Goal: Task Accomplishment & Management: Manage account settings

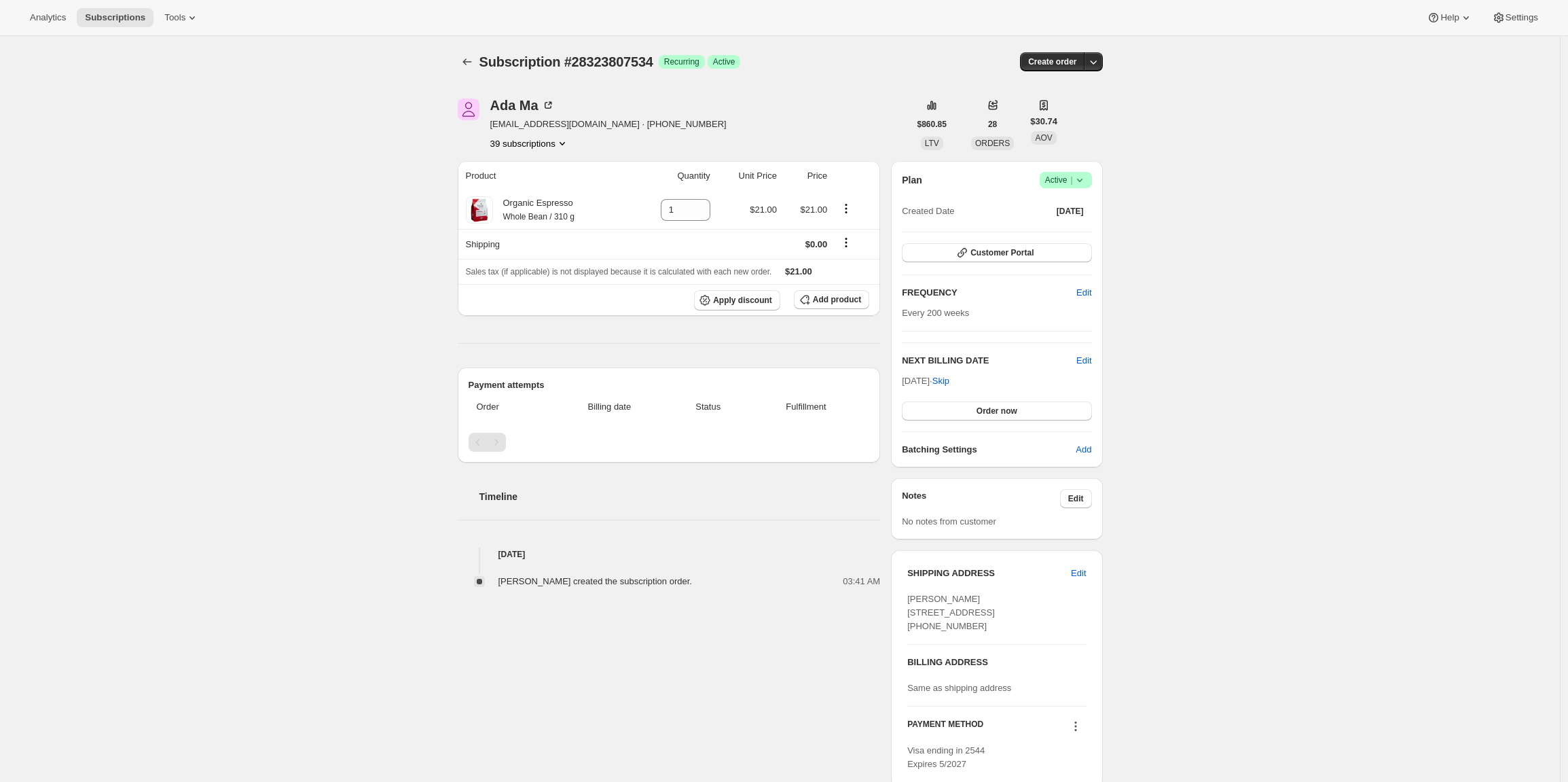
click at [352, 195] on div "Subscription #28323807534. This page is ready Subscription #28323807534 Success…" at bounding box center [779, 515] width 1560 height 959
drag, startPoint x: 488, startPoint y: 105, endPoint x: 604, endPoint y: 107, distance: 116.0
click at [604, 107] on div "Jayesh Thawani jayesh.thawani@gmail.com · +12156058135 13 subscriptions" at bounding box center [683, 124] width 451 height 51
copy div "Jayesh Thawani"
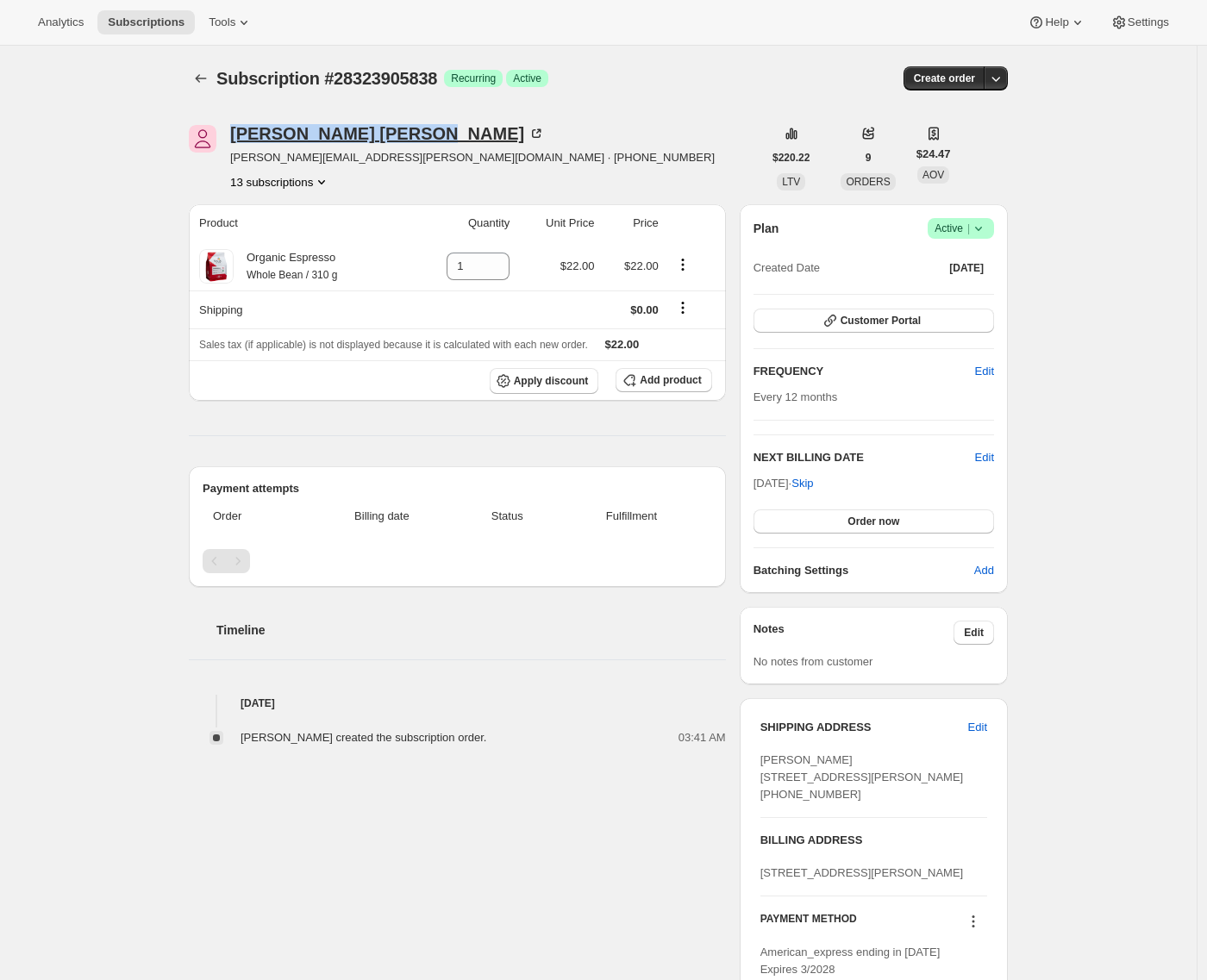
drag, startPoint x: 225, startPoint y: 139, endPoint x: 371, endPoint y: 139, distance: 146.0
click at [371, 139] on div "Jayesh Thawani jayesh.thawani@gmail.com · +12156058135 13 subscriptions" at bounding box center [475, 157] width 573 height 65
copy div "Jayesh Thawani"
click at [84, 638] on div "Subscription #28323905838. This page is ready Subscription #28323905838 Success…" at bounding box center [598, 654] width 1196 height 1217
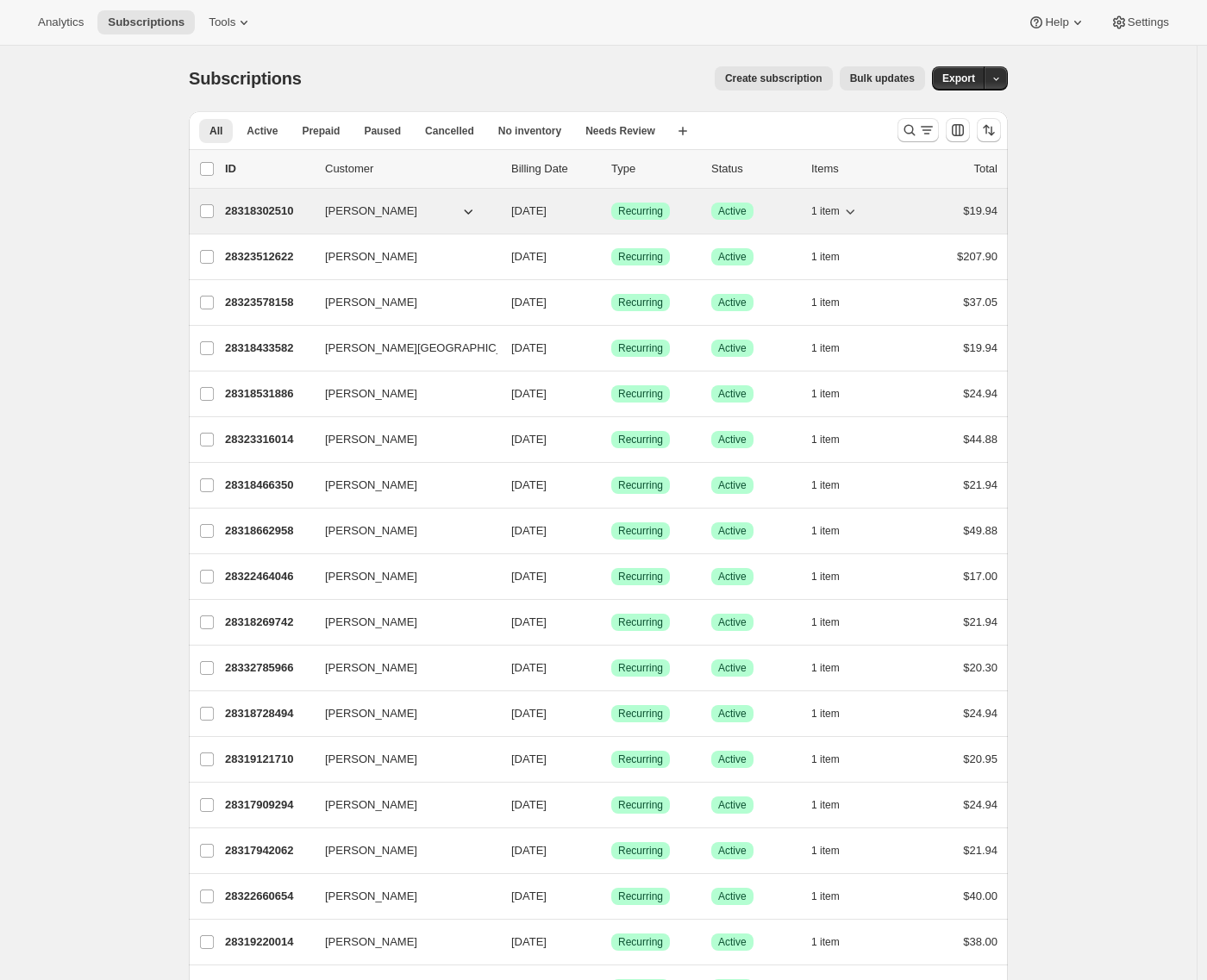
click at [346, 199] on div "28318302510 Tim Bryan 10/15/2025 Success Recurring Success Active 1 item $19.94" at bounding box center [611, 211] width 772 height 24
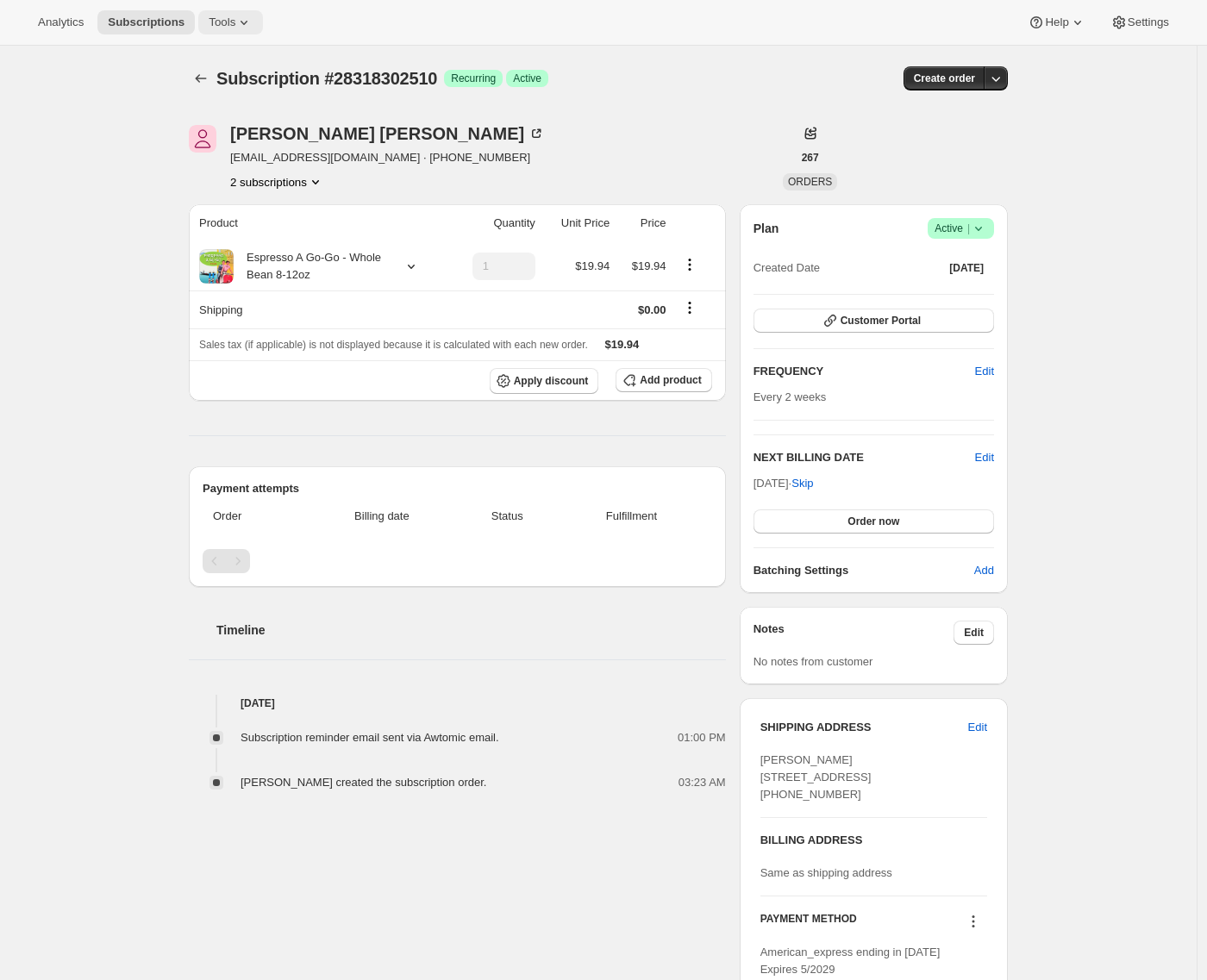
click at [233, 17] on span "Tools" at bounding box center [222, 22] width 27 height 14
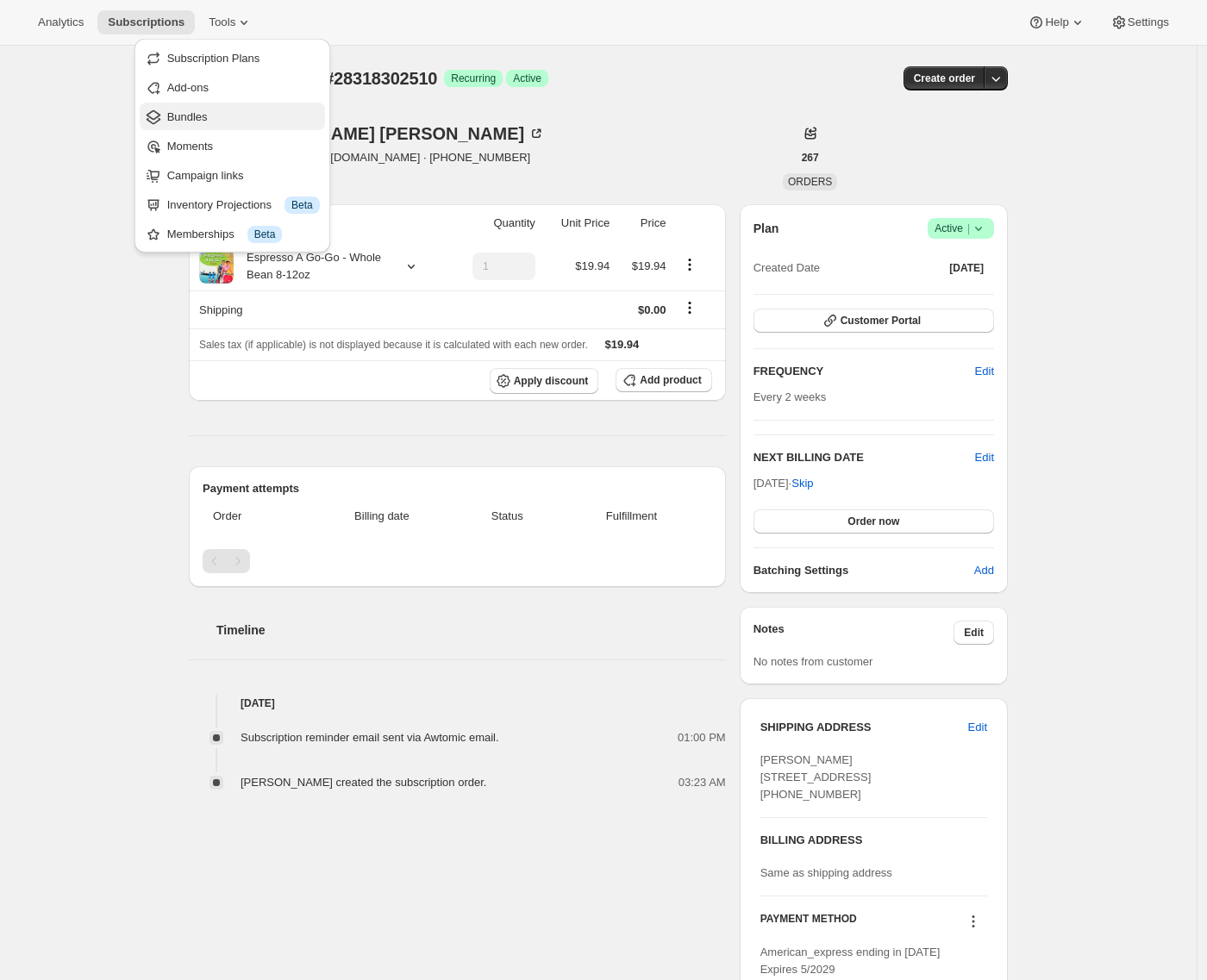
click at [225, 109] on span "Bundles" at bounding box center [243, 118] width 152 height 17
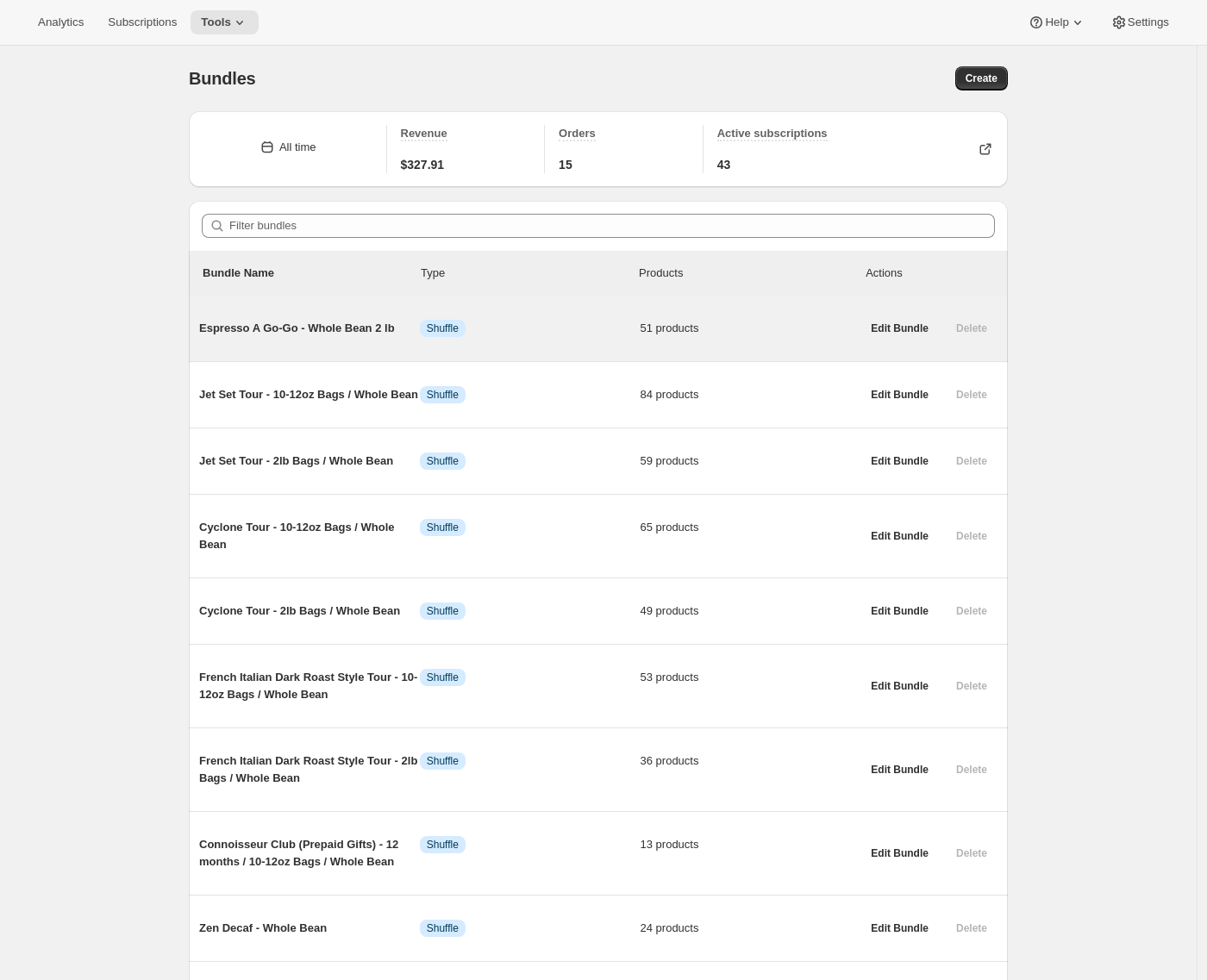
click at [317, 330] on span "Espresso A Go-Go - Whole Bean 2 lb" at bounding box center [309, 328] width 220 height 17
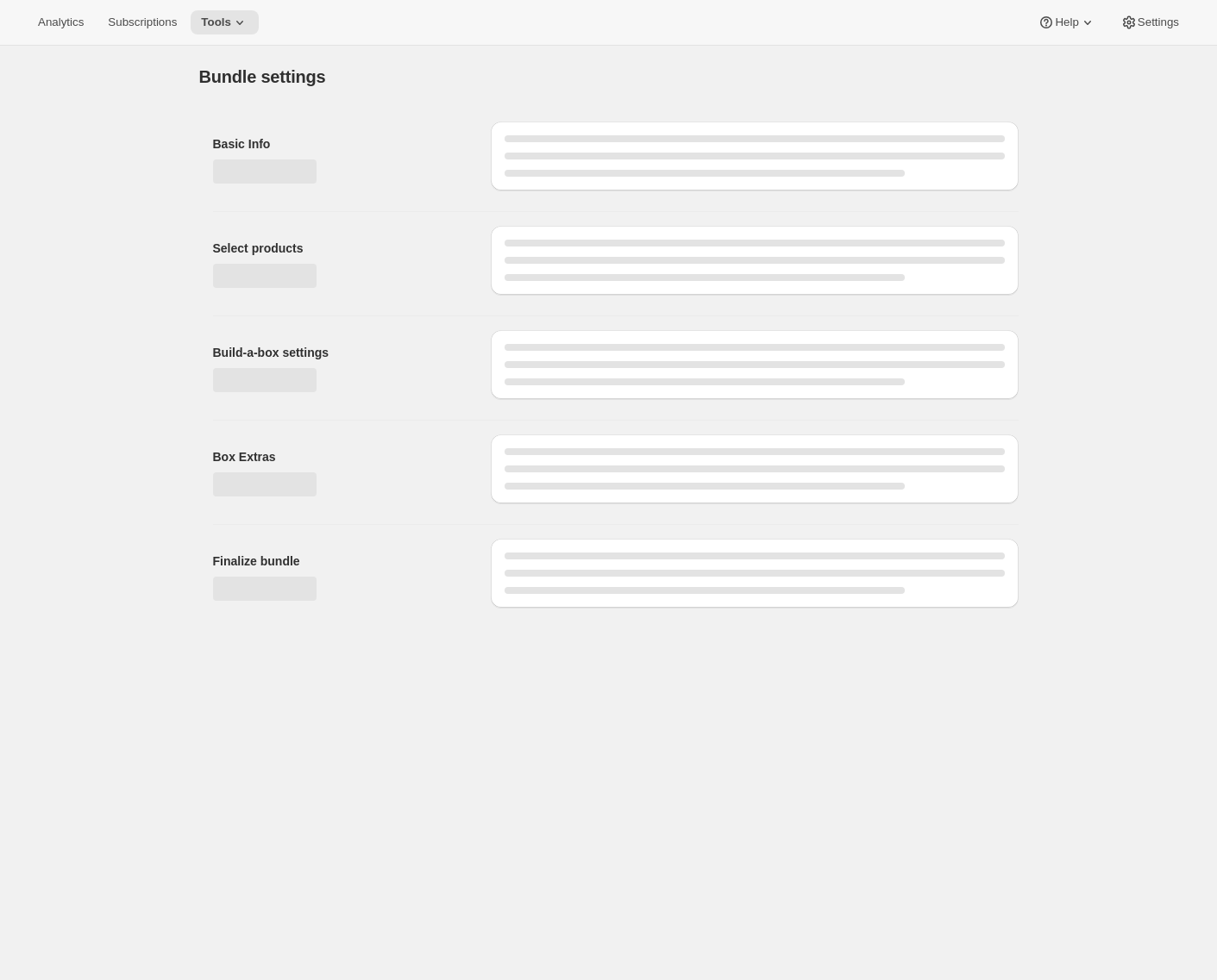
type input "Espresso A Go-Go - Whole Bean 2 lb"
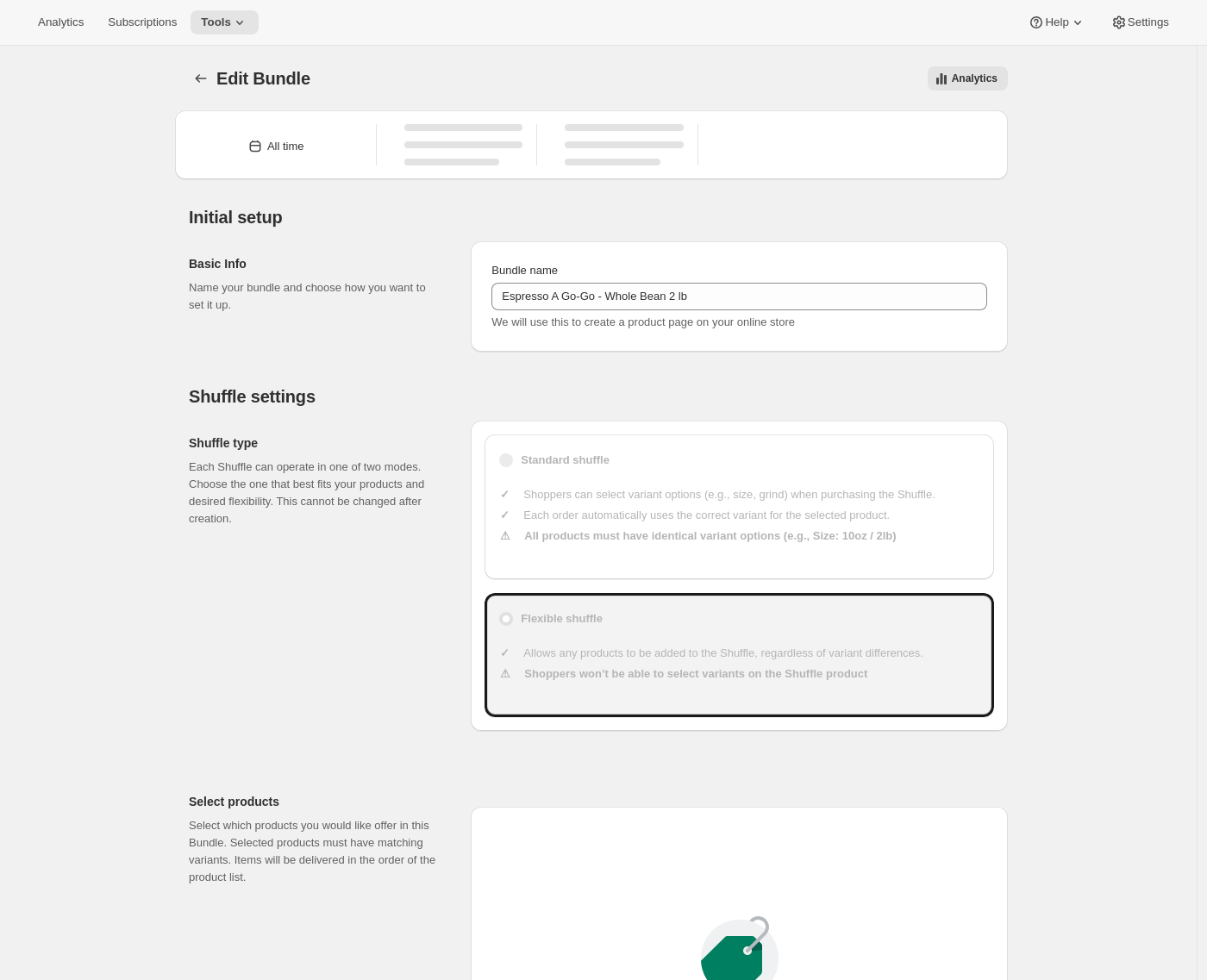
type input "30"
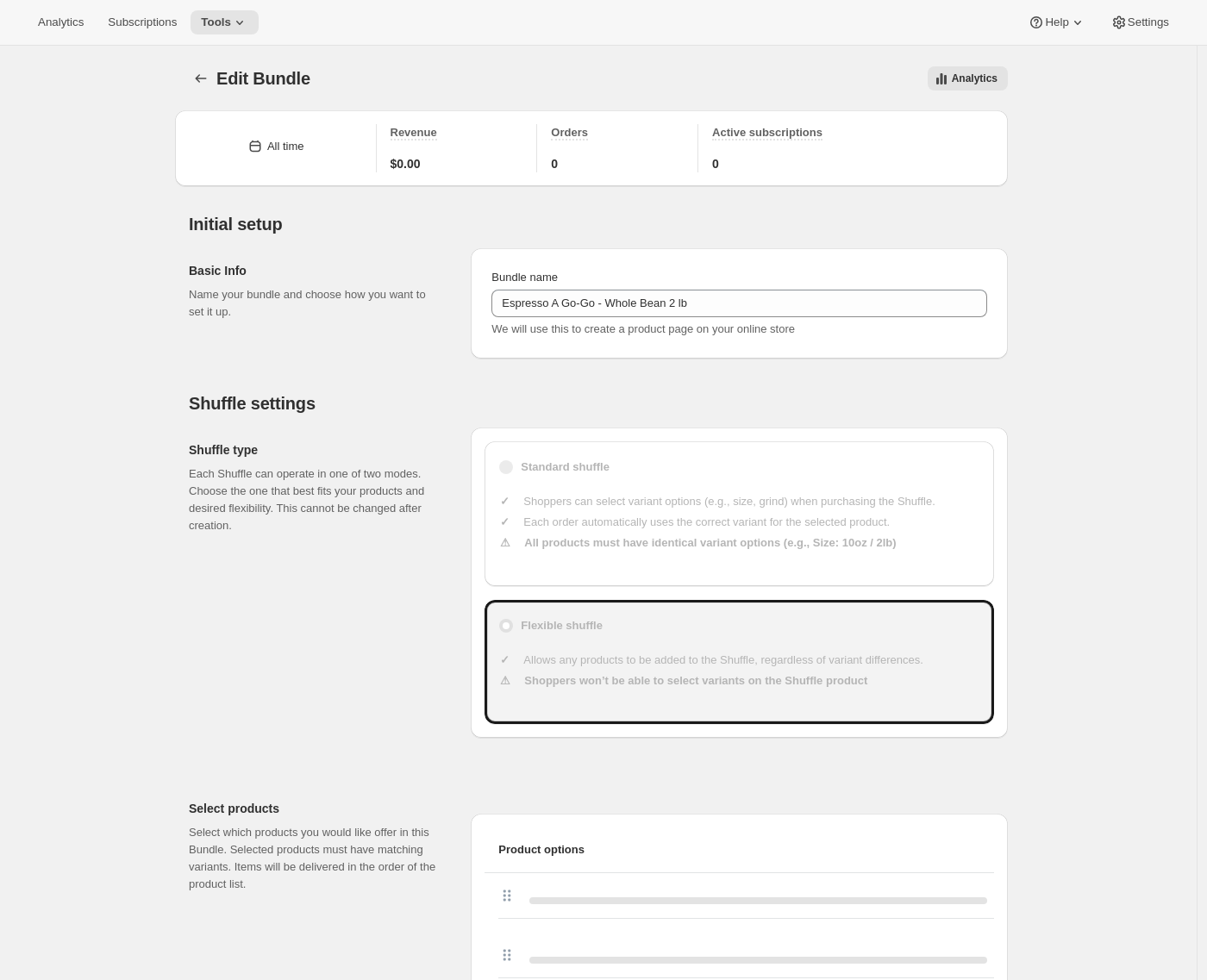
click at [198, 81] on icon "Bundles" at bounding box center [201, 79] width 17 height 17
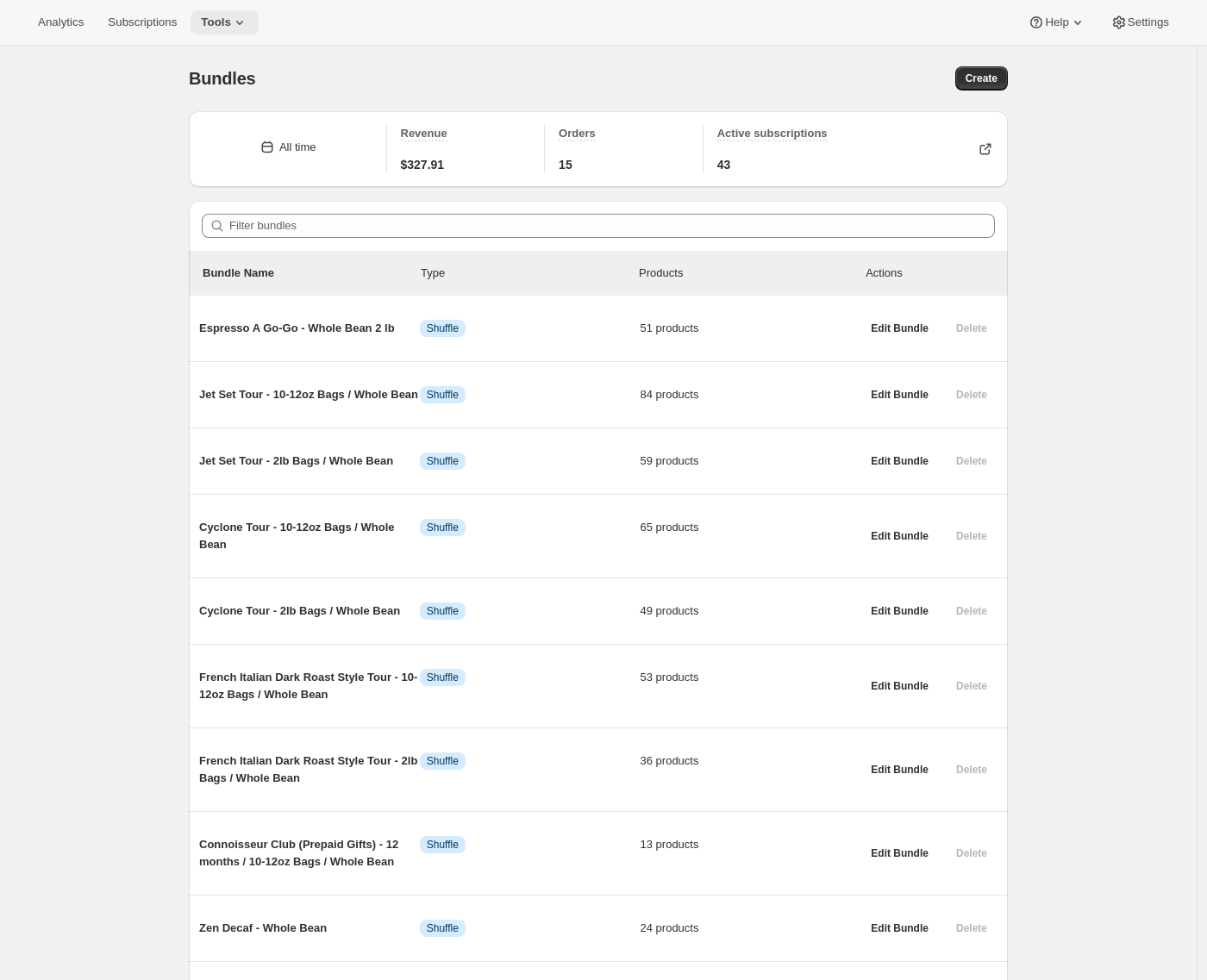
click at [218, 26] on span "Tools" at bounding box center [216, 22] width 30 height 14
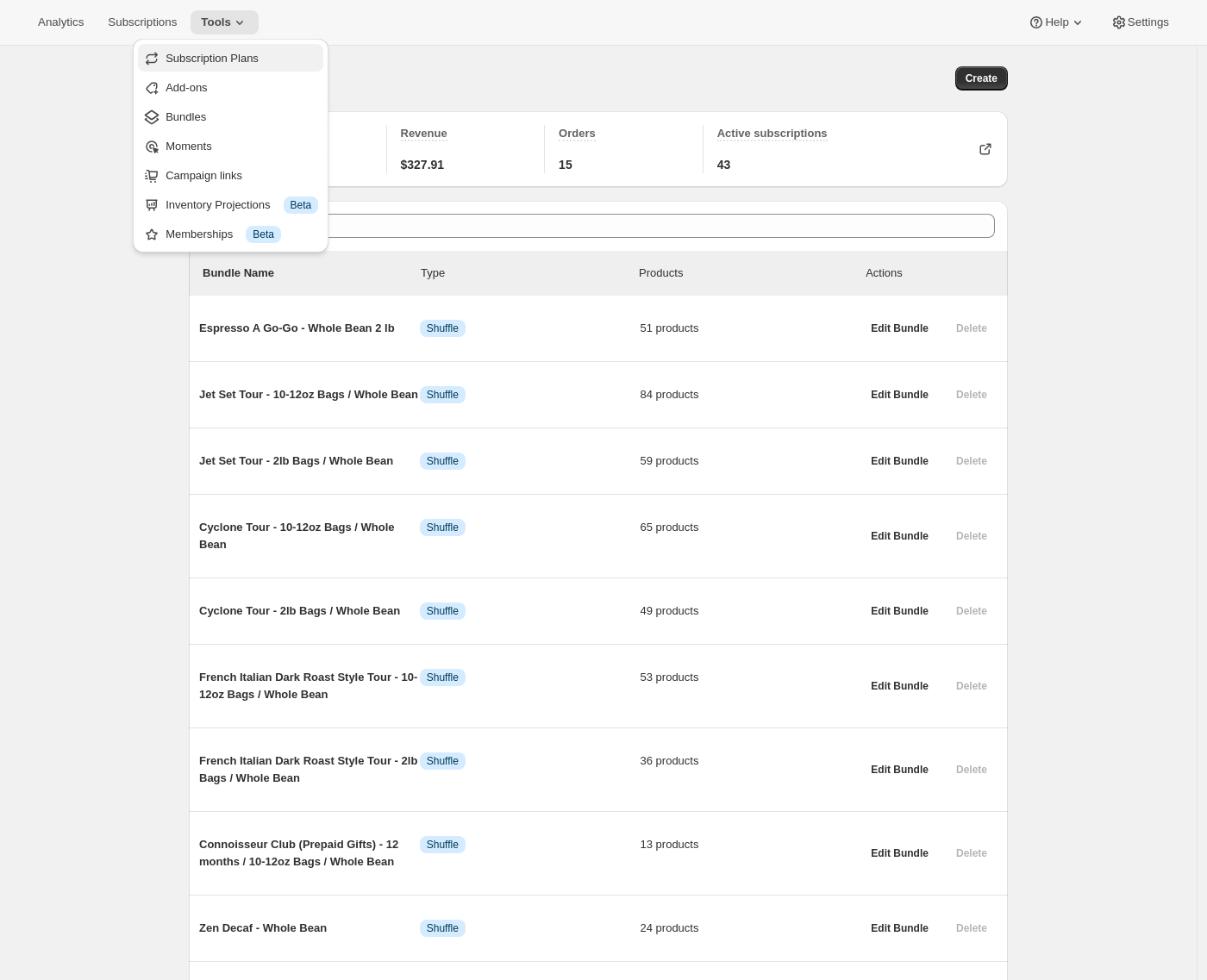
click at [190, 61] on span "Subscription Plans" at bounding box center [212, 57] width 93 height 13
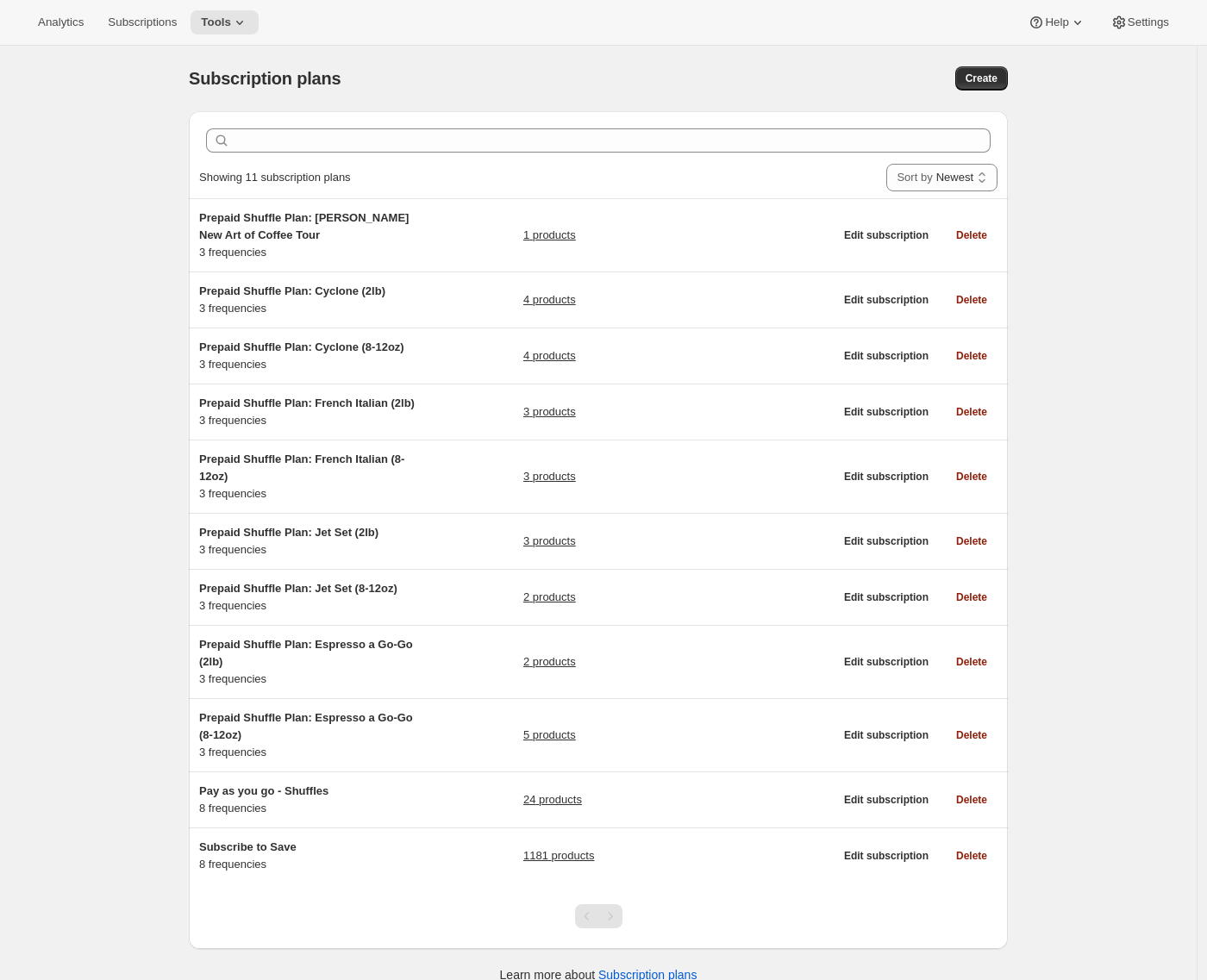
click at [117, 755] on div "Subscription plans. This page is ready Subscription plans Create Clear Showing …" at bounding box center [598, 535] width 1196 height 980
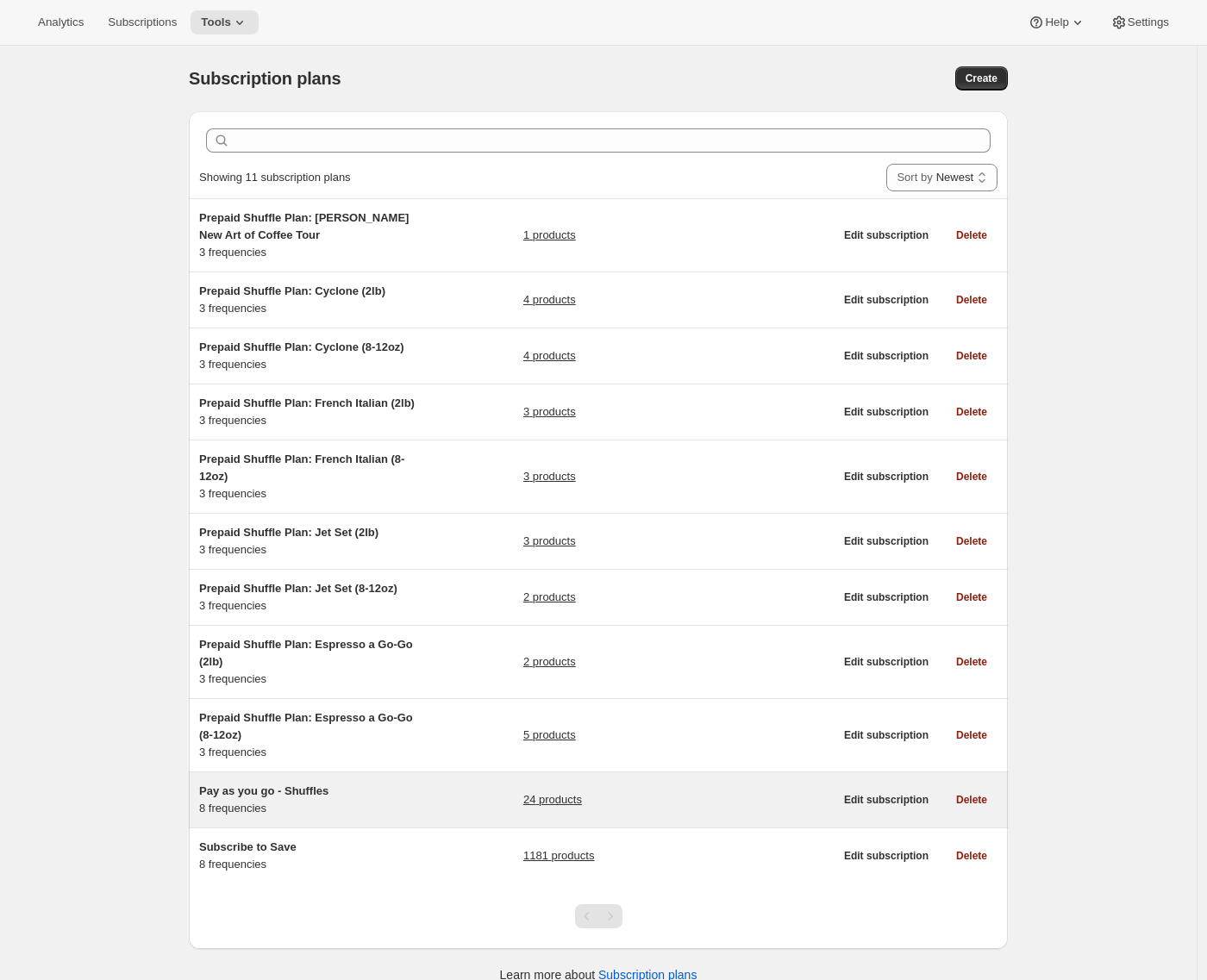
click at [229, 794] on div "Pay as you go - Shuffles 8 frequencies 24 products Edit subscription Delete" at bounding box center [597, 799] width 819 height 55
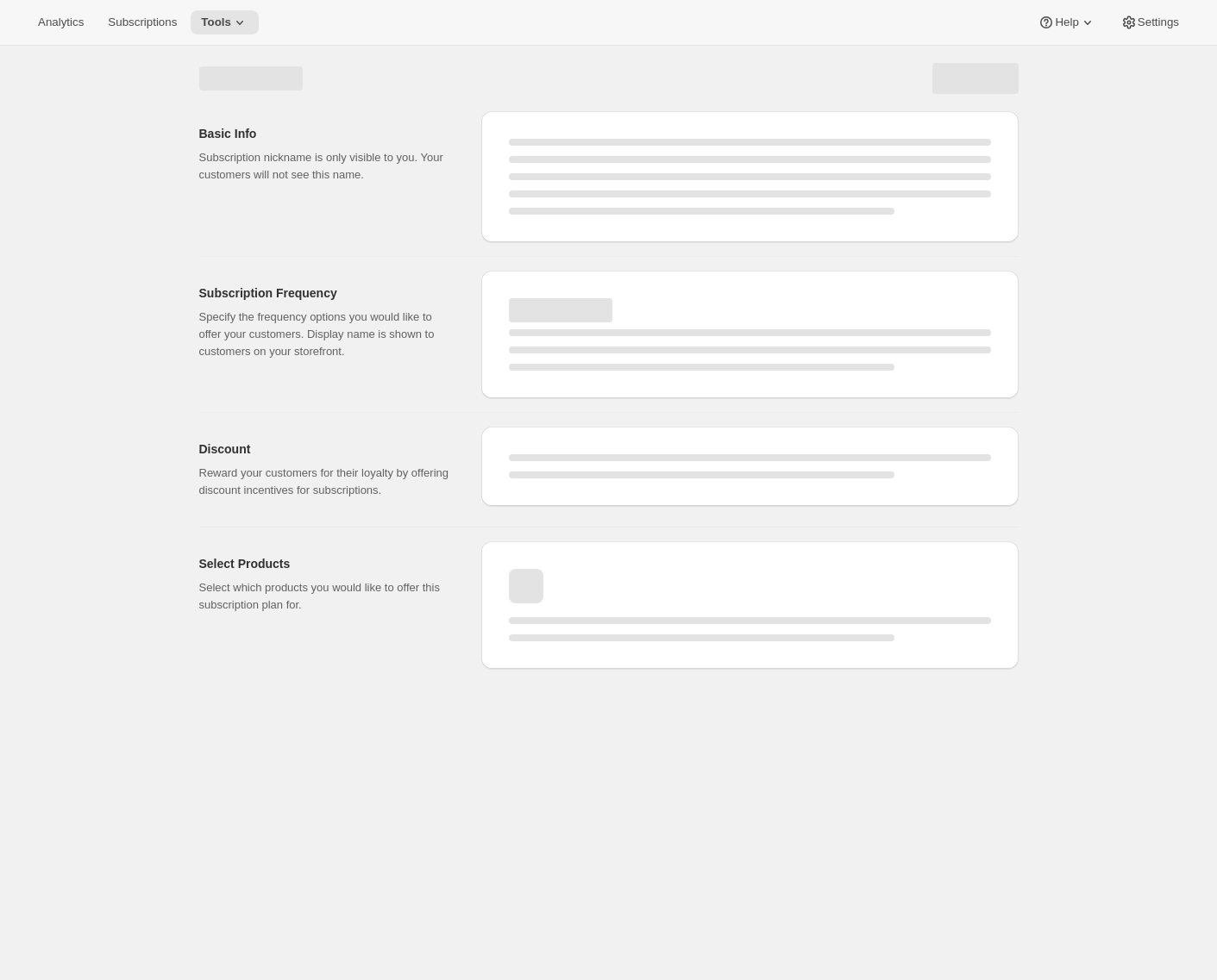
select select "WEEK"
select select "MONTH"
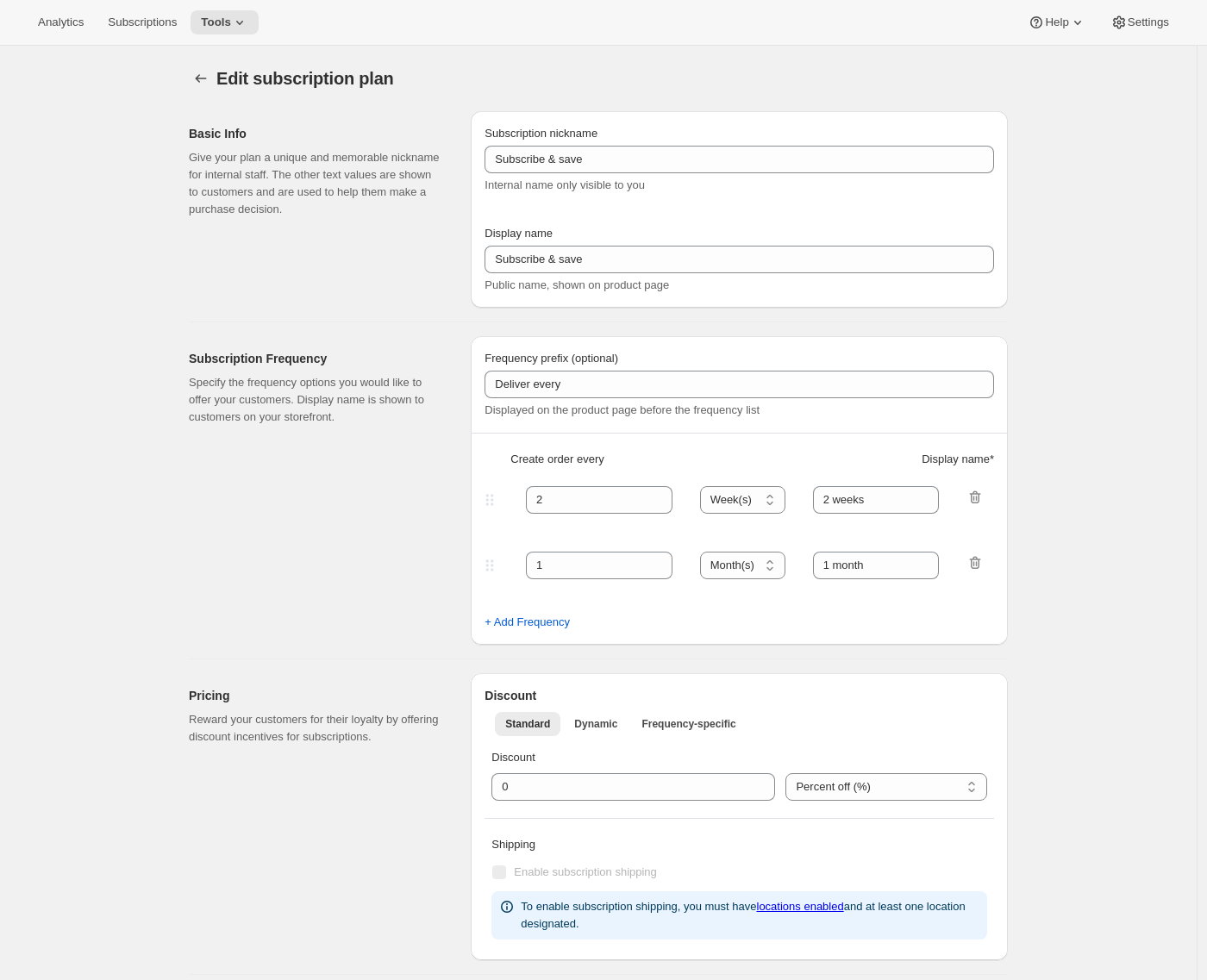
type input "Pay as you go - Shuffles"
type input "Subscribe"
type input "1"
type input "1 week"
type input "2"
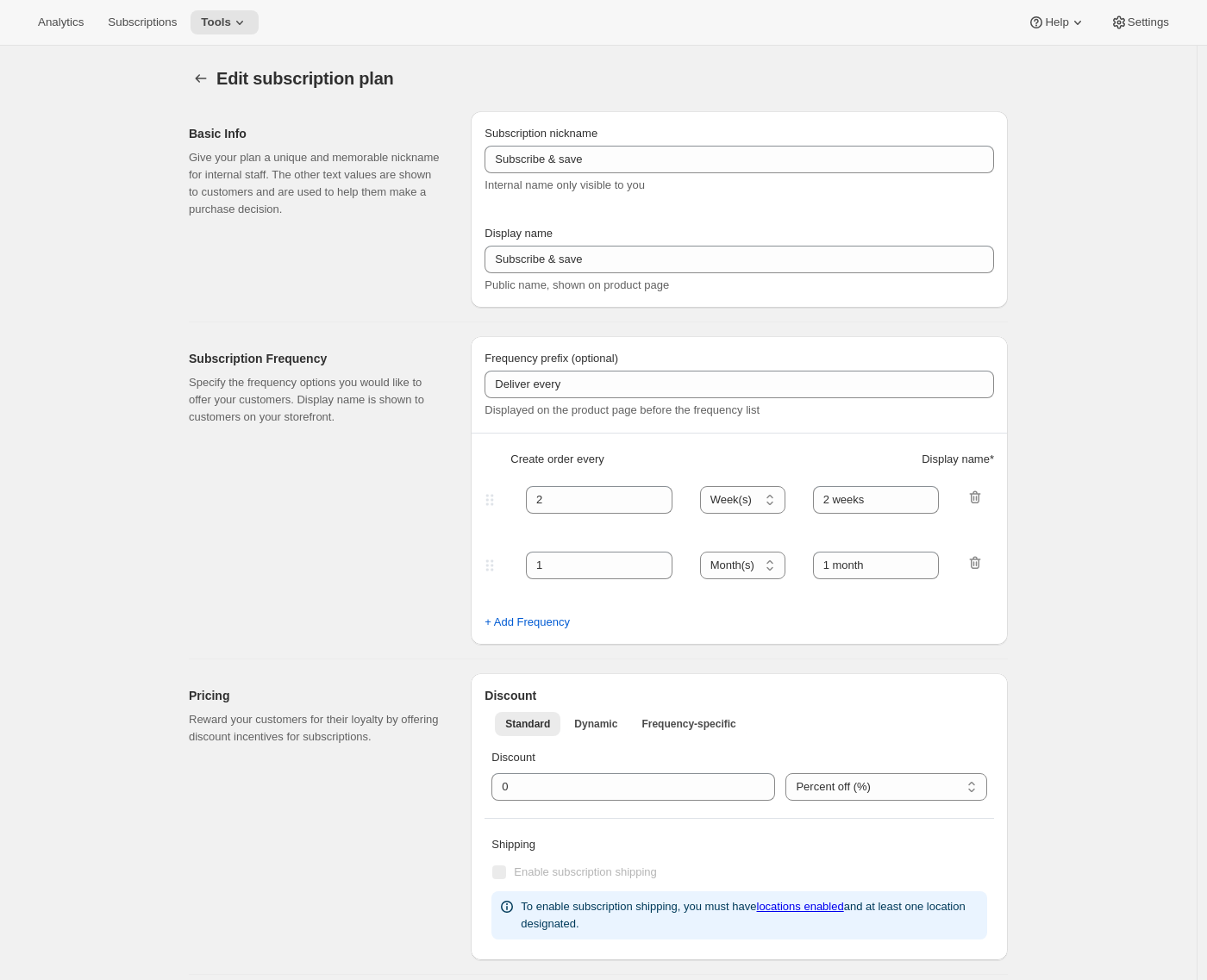
select select "WEEK"
type input "2 weeks"
type input "1.0"
select select "FIXED_AMOUNT"
select select "WEEK"
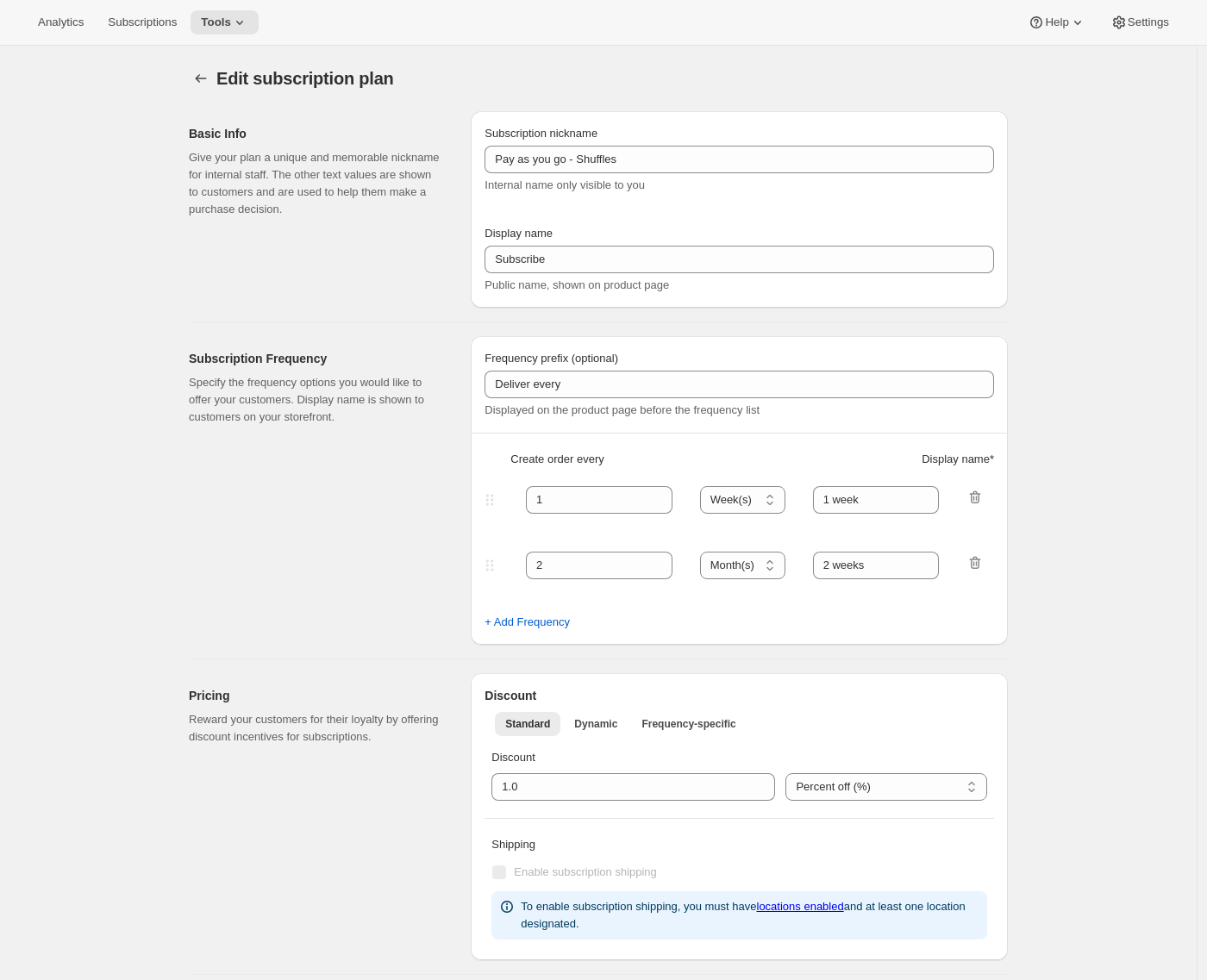
select select "WEEK"
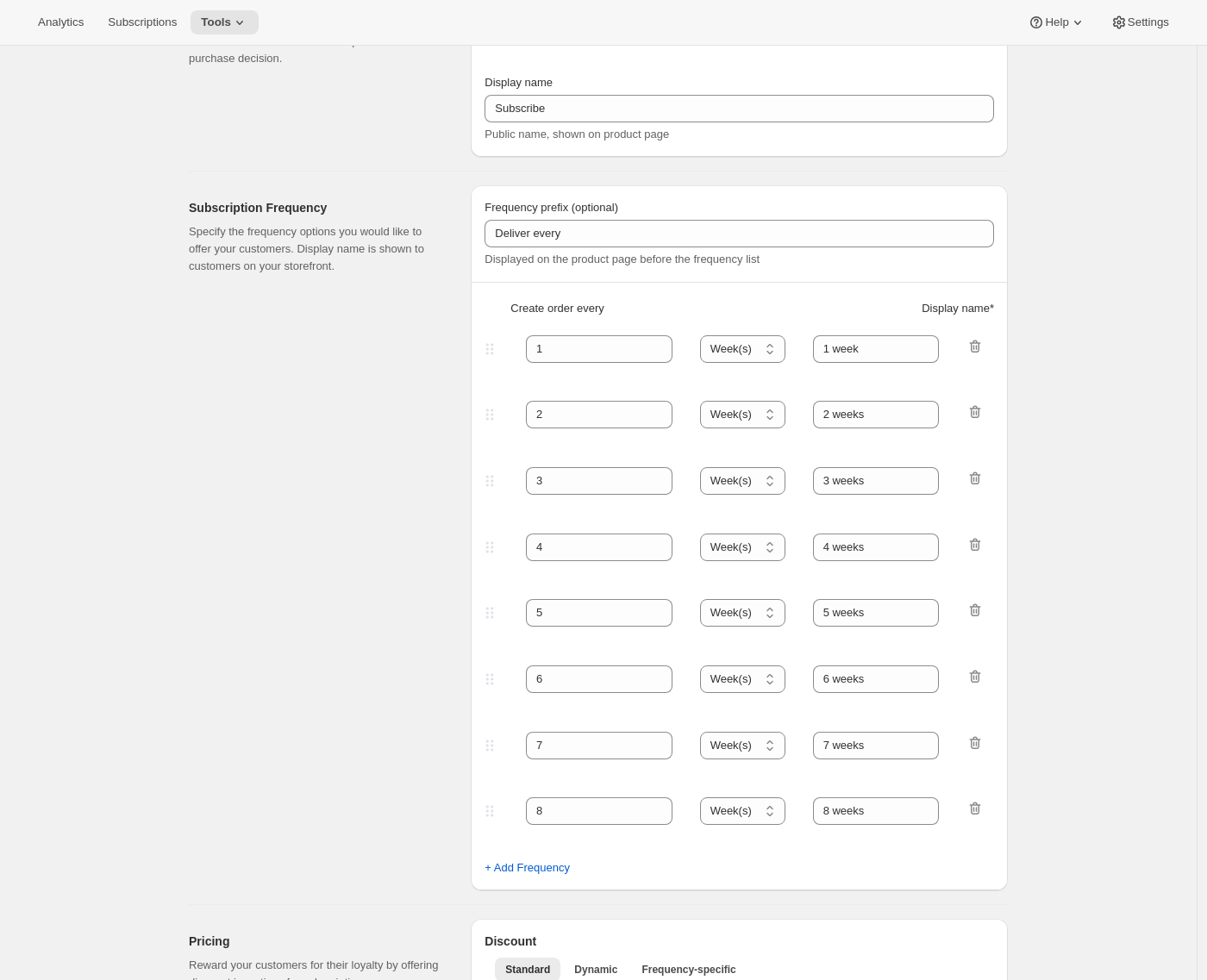
scroll to position [152, 0]
click at [281, 512] on div "Subscription Frequency Specify the frequency options you would like to offer yo…" at bounding box center [322, 536] width 268 height 705
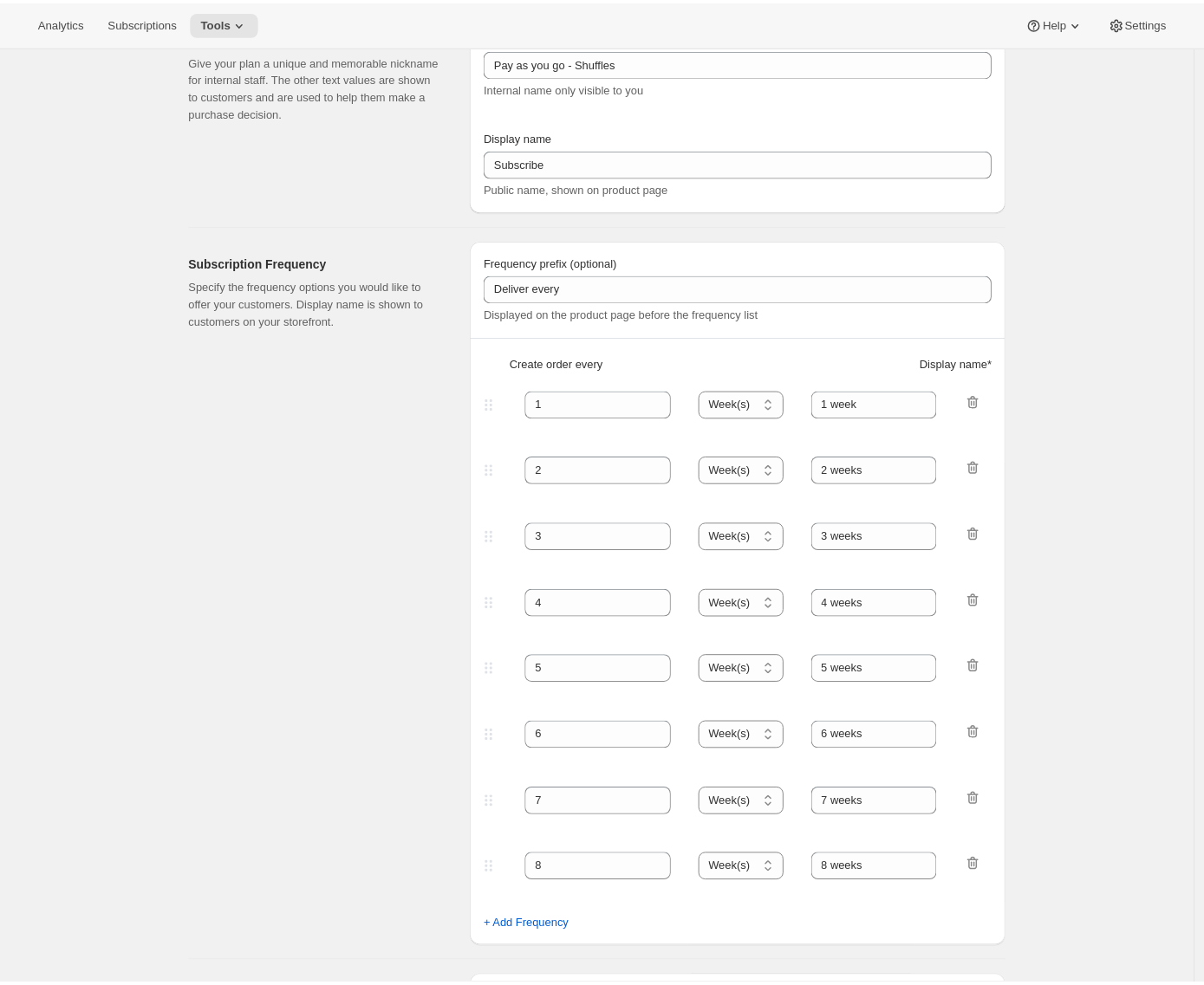
scroll to position [0, 0]
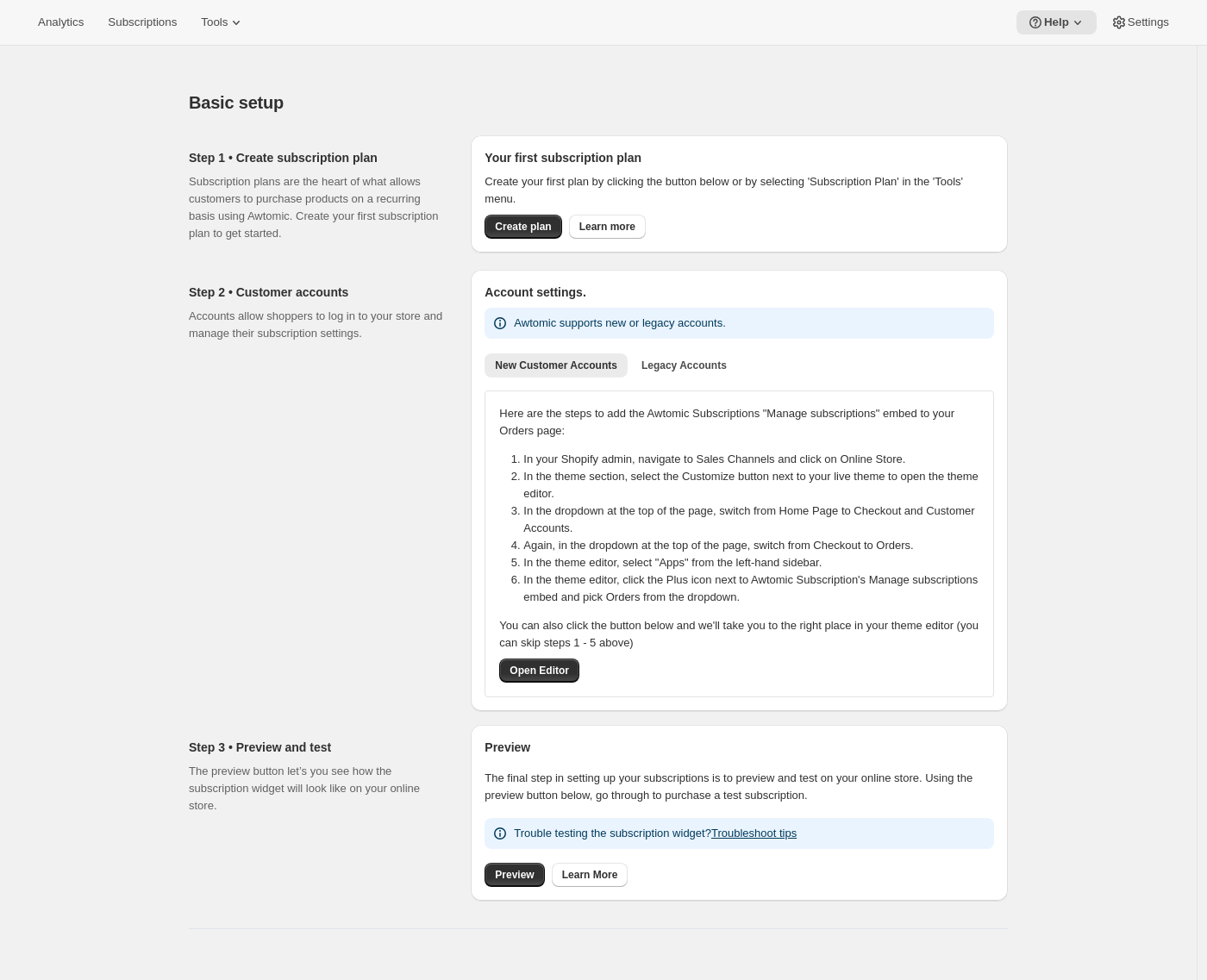
click at [210, 556] on div "Step 2 • Customer accounts Accounts allow shoppers to log in to your store and …" at bounding box center [322, 490] width 268 height 442
click at [569, 670] on span "Open Editor" at bounding box center [539, 671] width 59 height 14
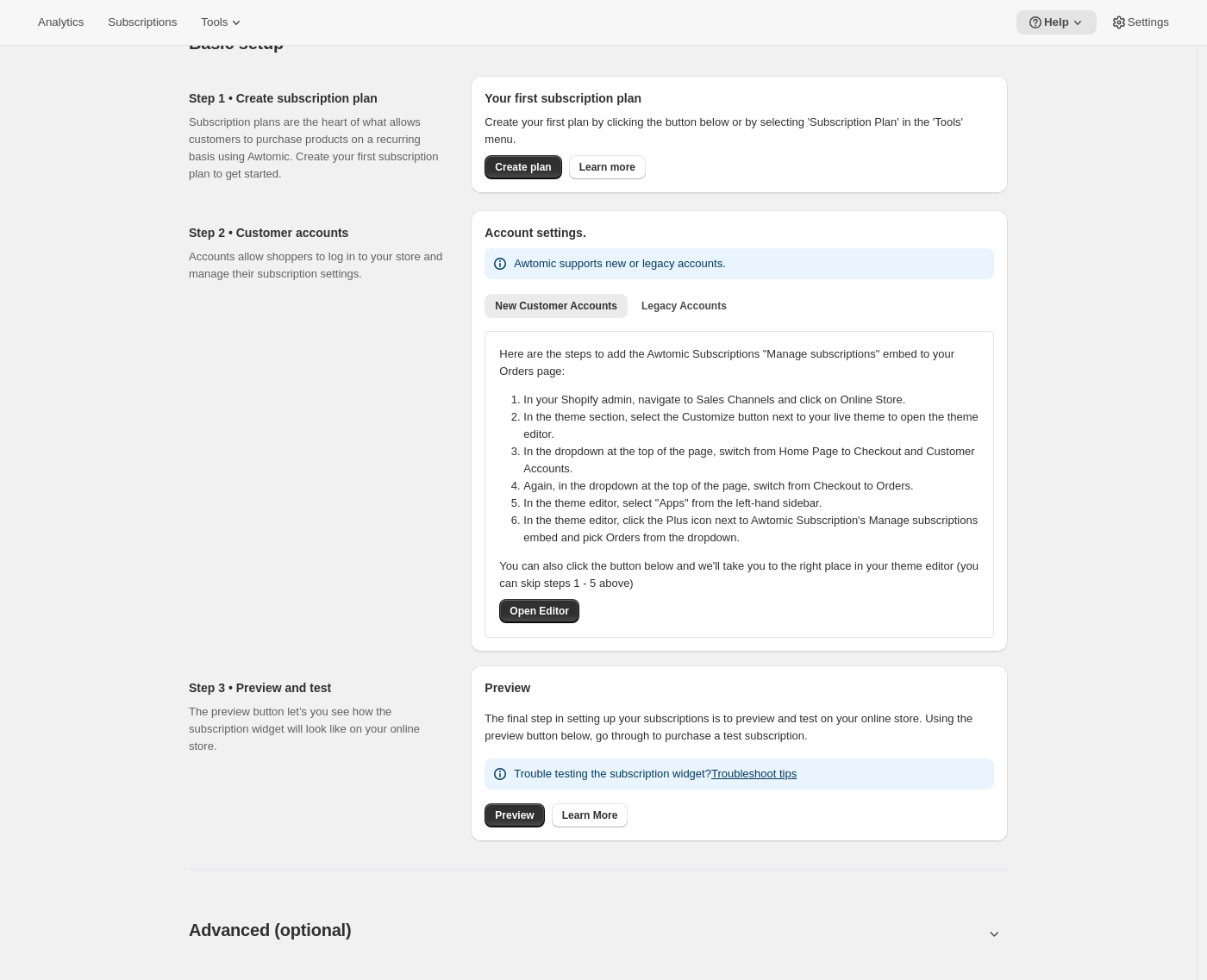
scroll to position [929, 0]
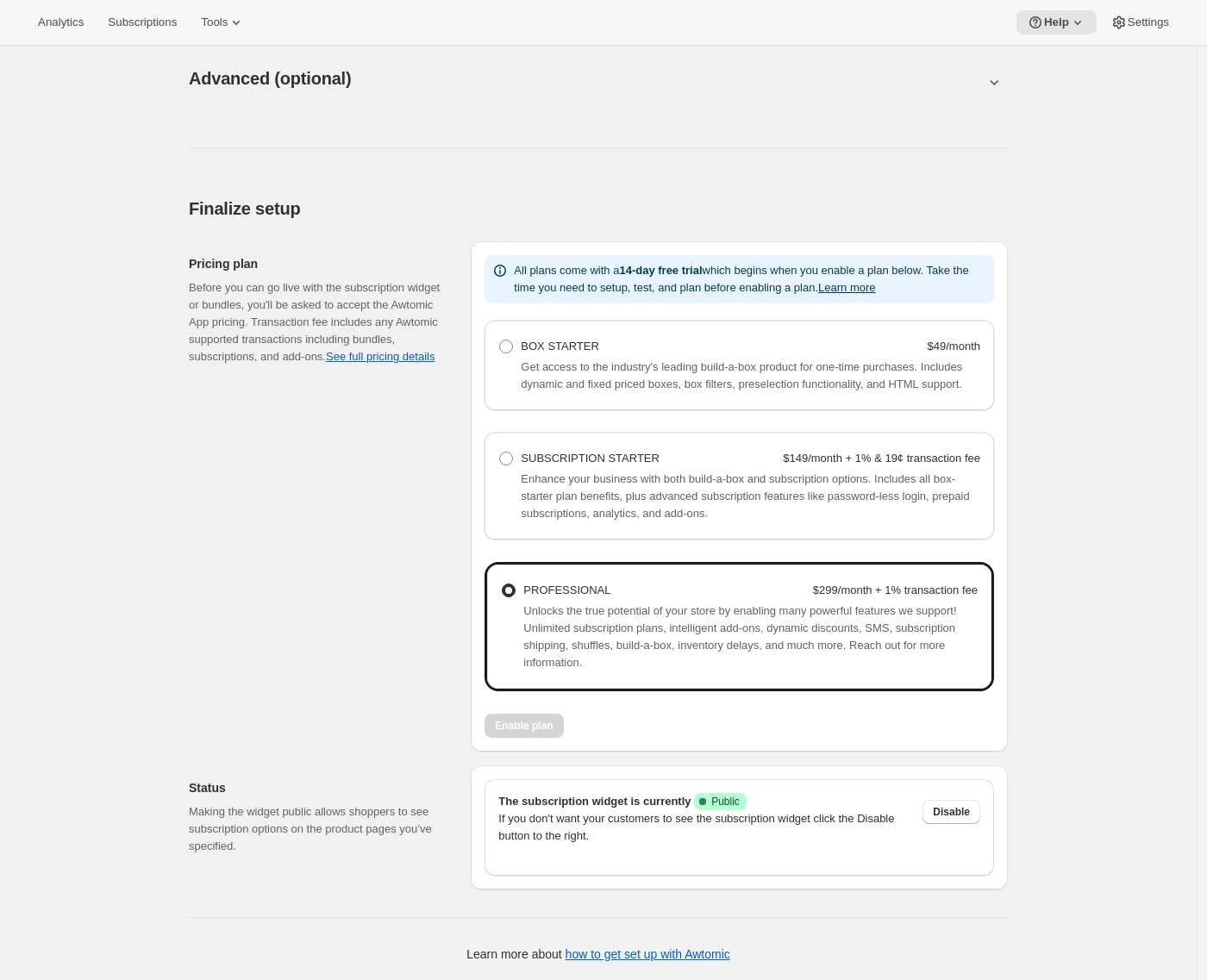
click at [615, 818] on p "If you don't want your customers to see the subscription widget click the Disab…" at bounding box center [703, 828] width 411 height 35
click at [619, 826] on p "If you don't want your customers to see the subscription widget click the Disab…" at bounding box center [703, 828] width 411 height 35
click at [259, 572] on div "Pricing plan Before you can go live with the subscription widget or bundles, yo…" at bounding box center [322, 497] width 268 height 511
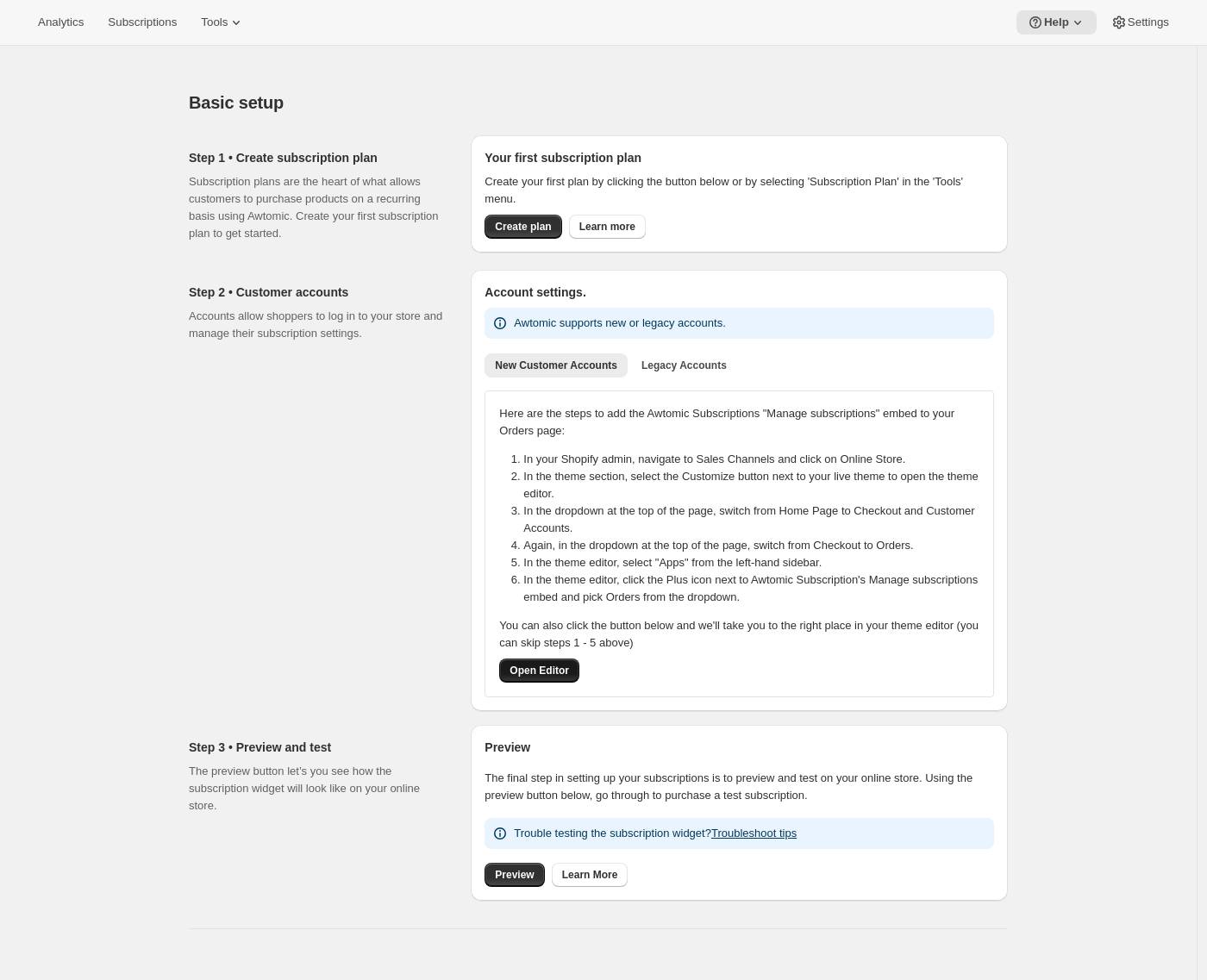
click at [558, 664] on span "Open Editor" at bounding box center [539, 671] width 59 height 14
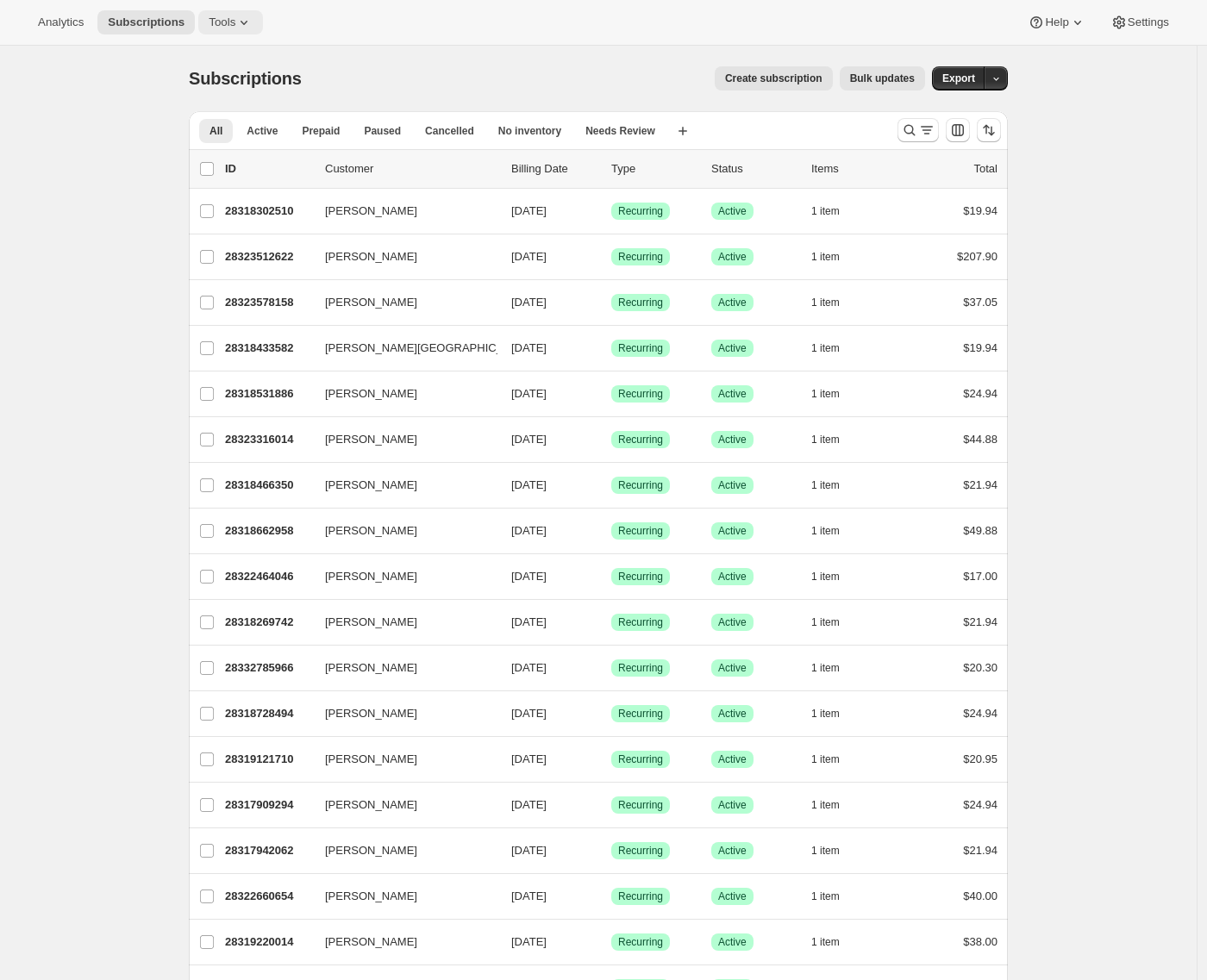
click at [246, 17] on icon at bounding box center [244, 22] width 17 height 17
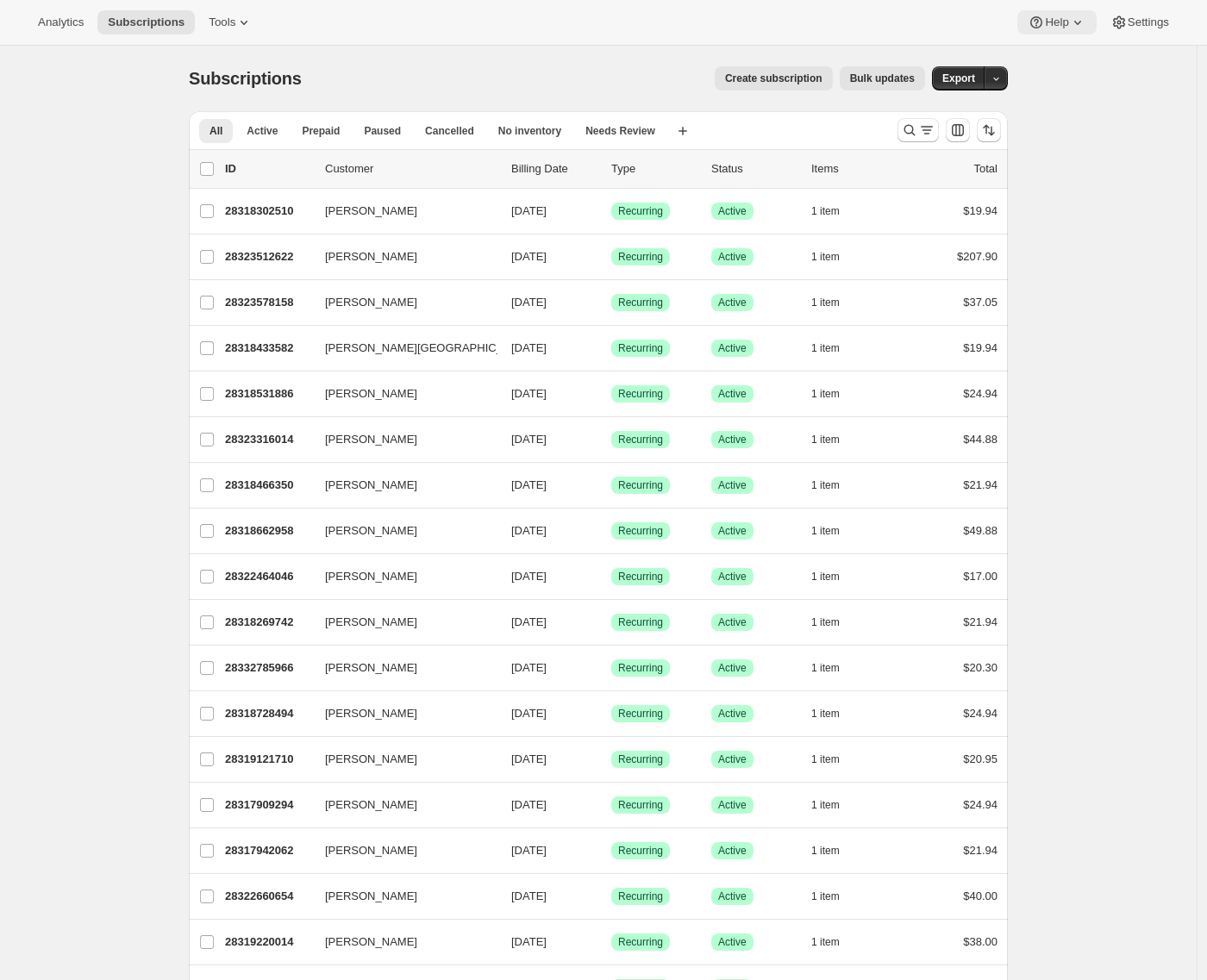
click at [1069, 27] on icon at bounding box center [1078, 22] width 17 height 17
click at [1114, 21] on icon at bounding box center [1119, 22] width 17 height 17
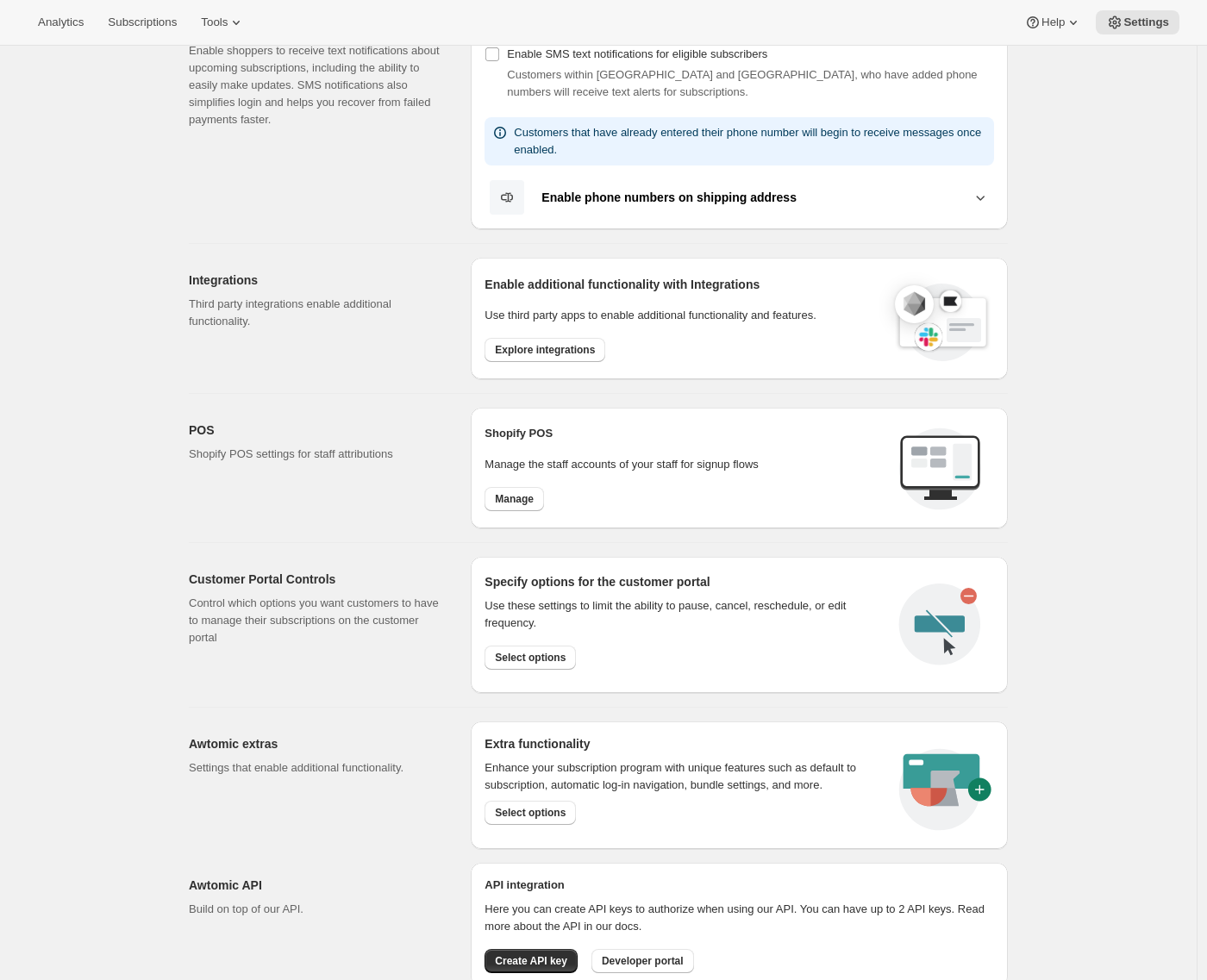
scroll to position [434, 0]
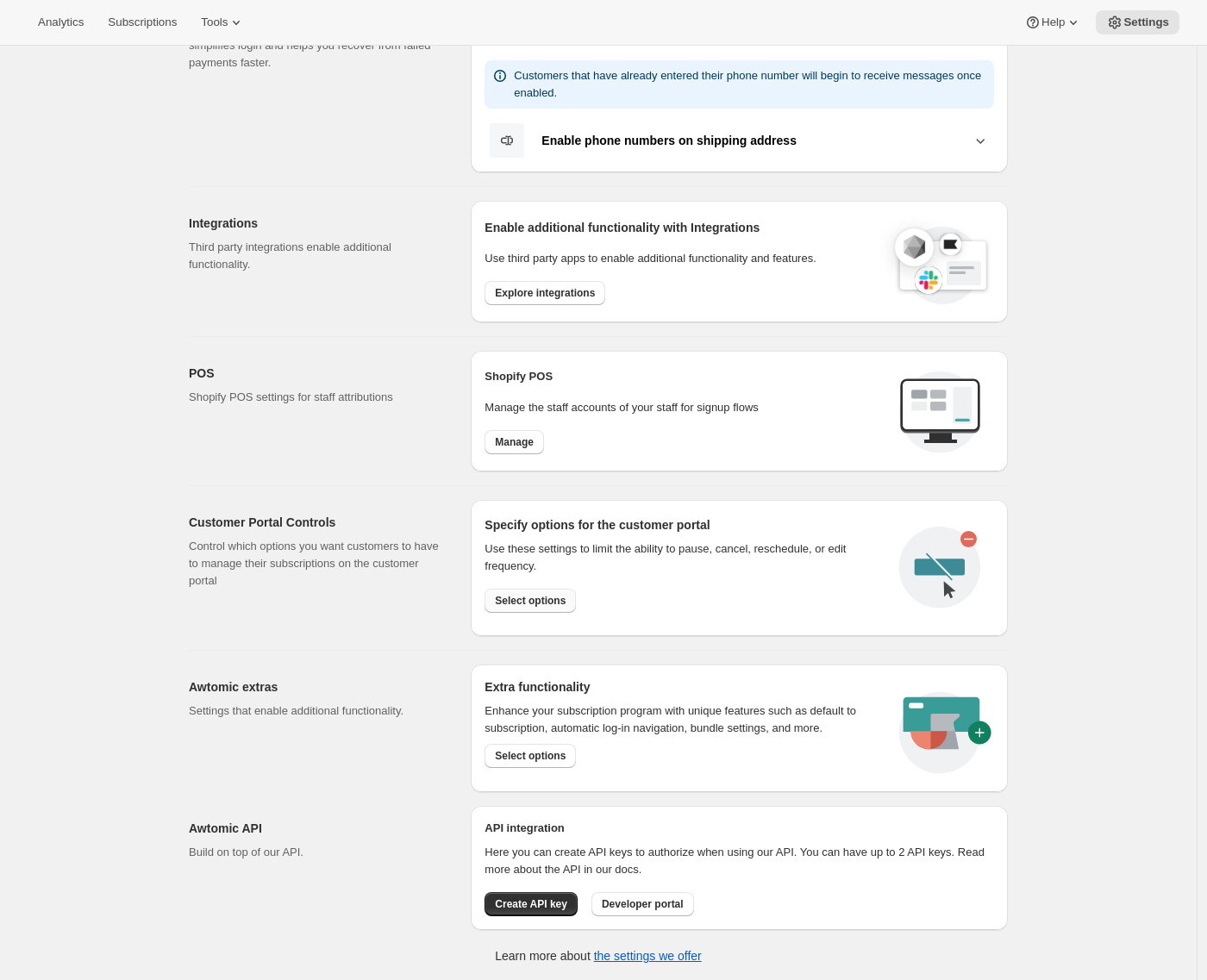
click at [546, 594] on span "Select options" at bounding box center [530, 601] width 71 height 14
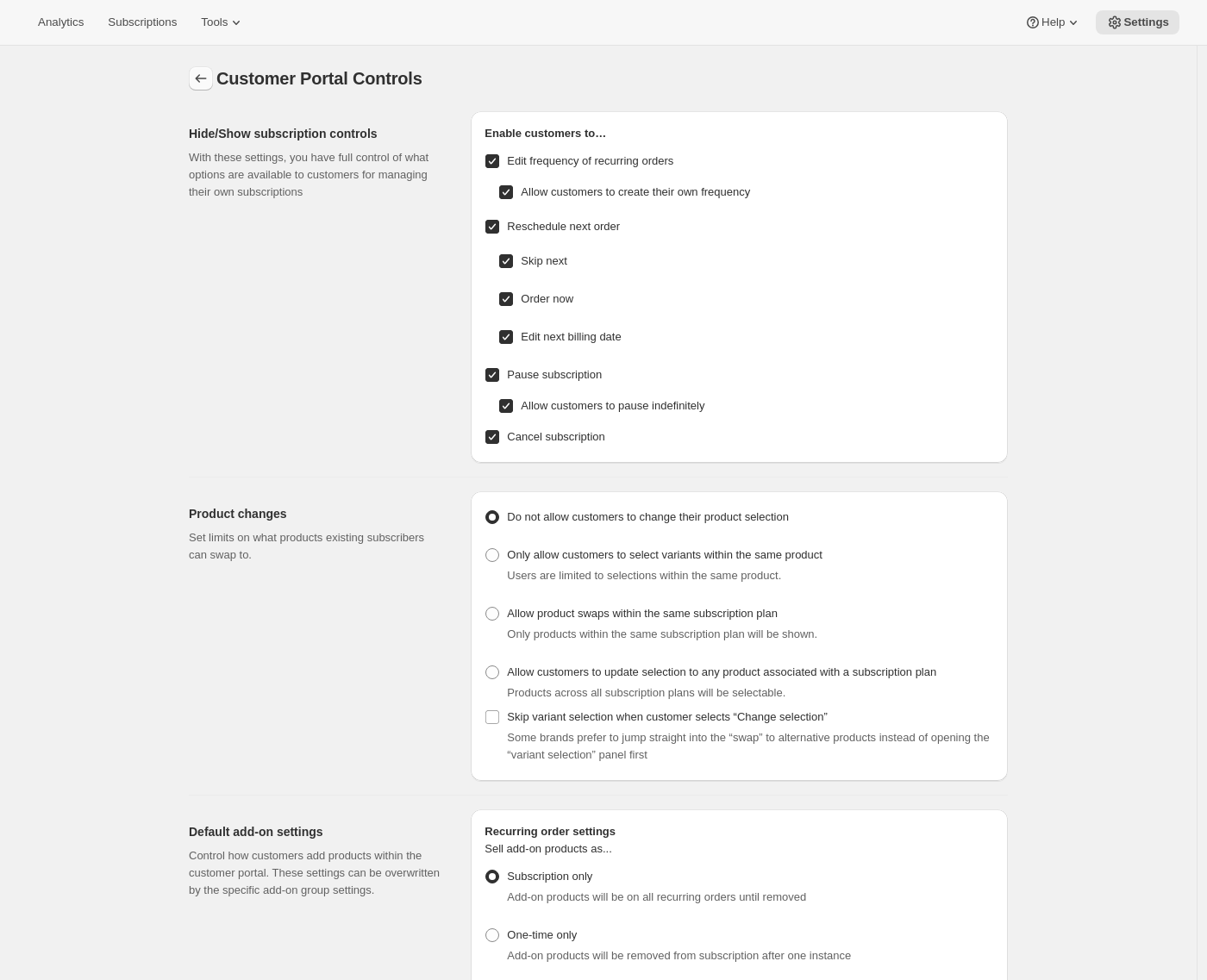
click at [198, 89] on button "Settings" at bounding box center [200, 78] width 24 height 24
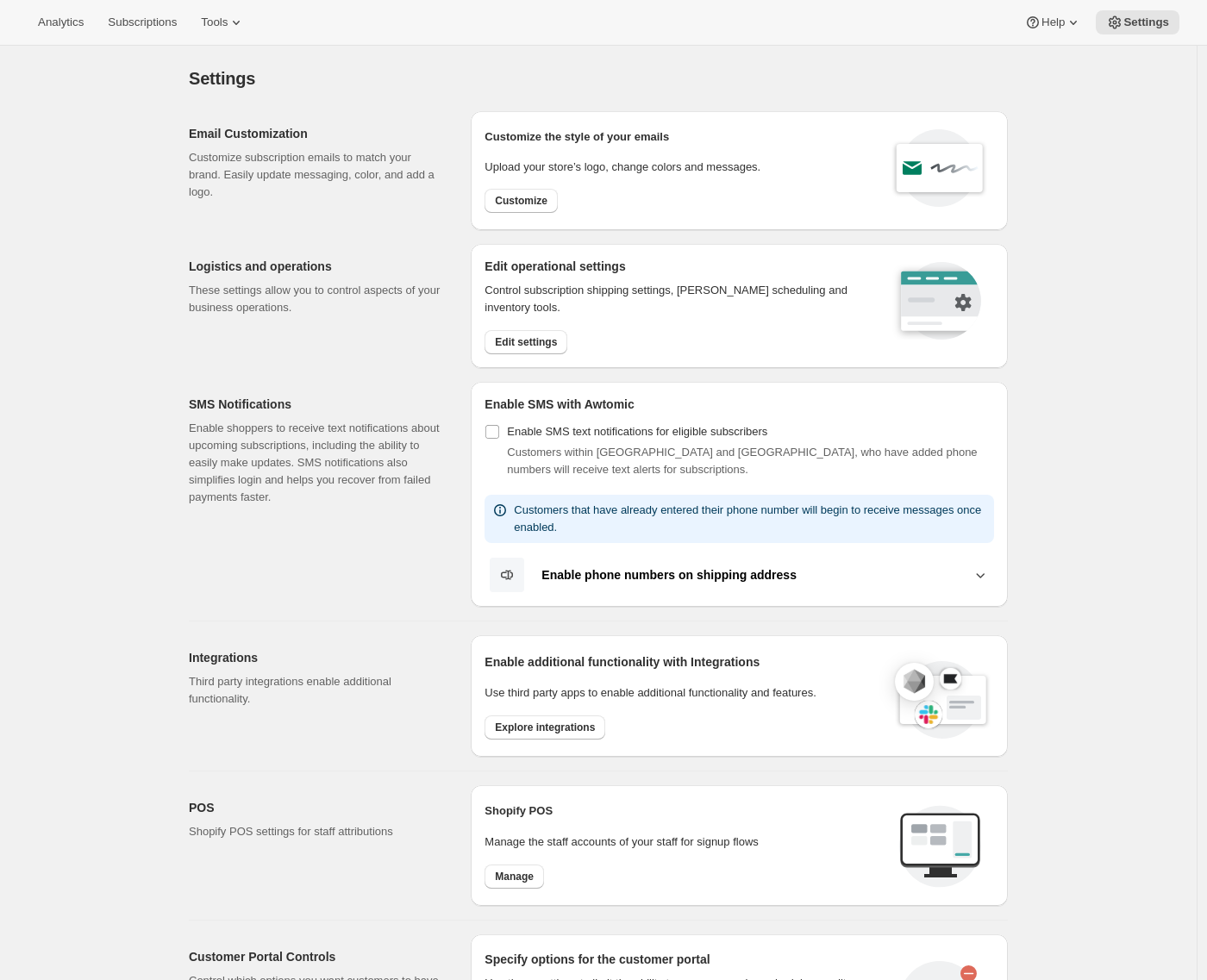
scroll to position [434, 0]
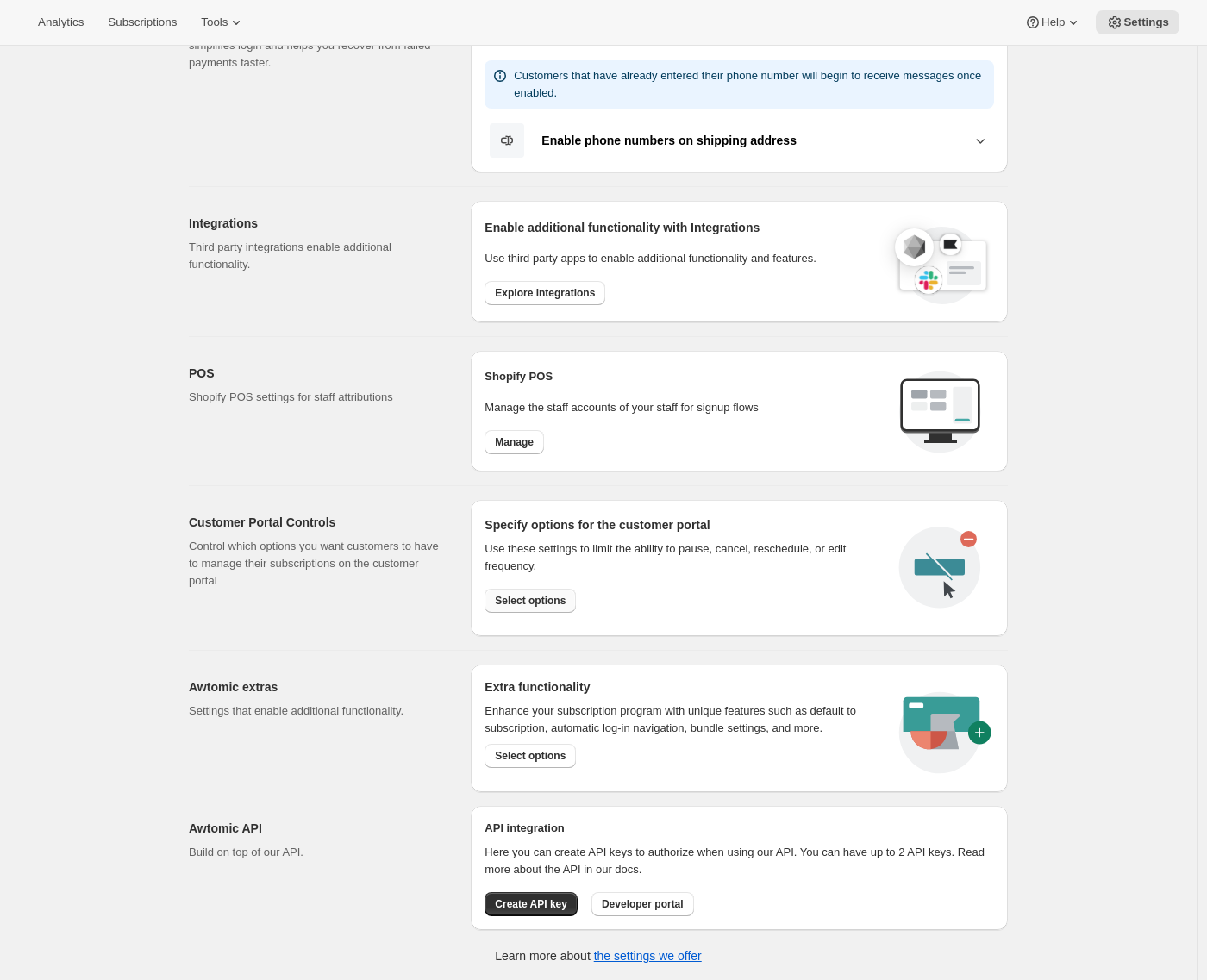
click at [540, 600] on span "Select options" at bounding box center [530, 601] width 71 height 14
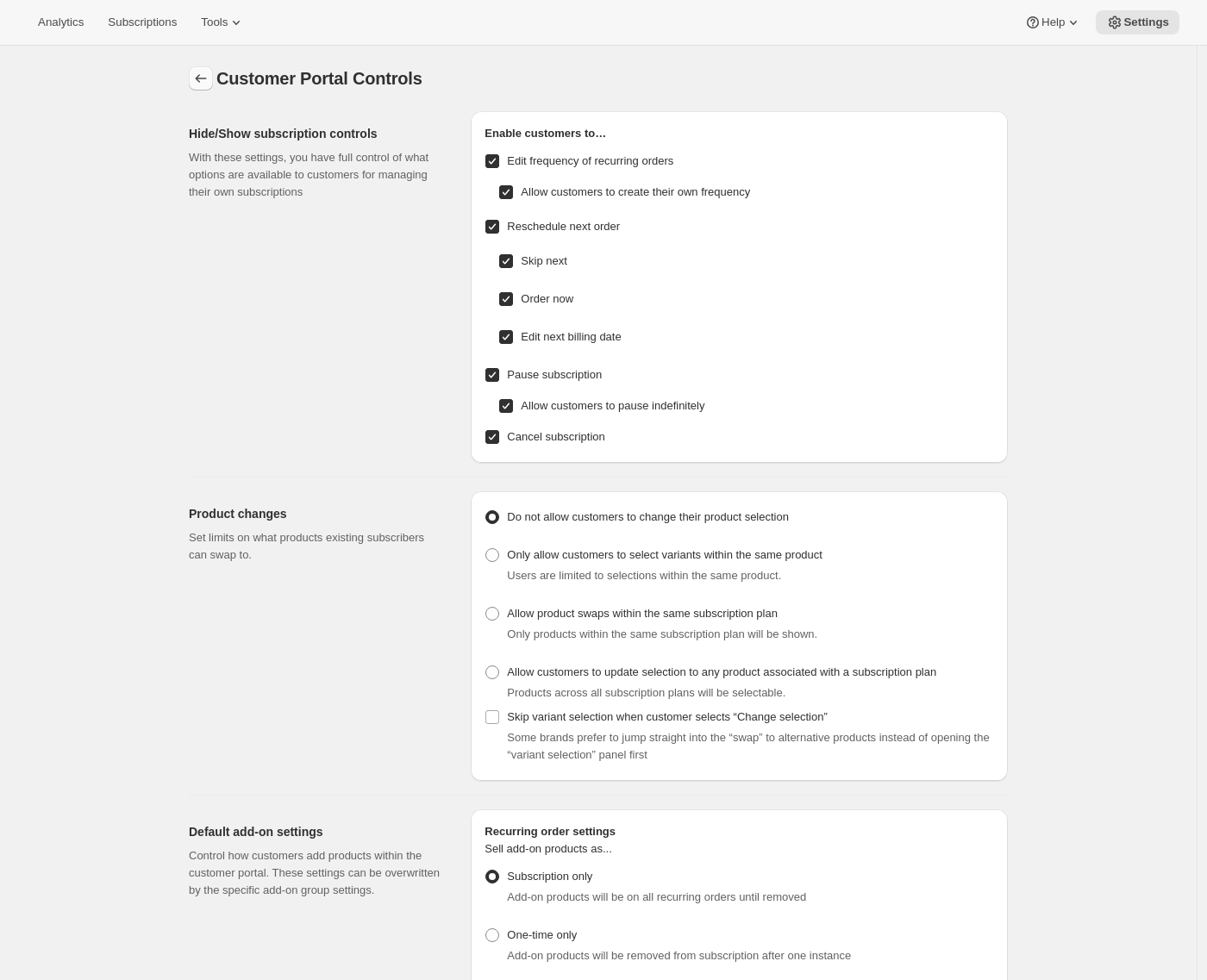
drag, startPoint x: 210, startPoint y: 96, endPoint x: 207, endPoint y: 82, distance: 14.3
click at [210, 95] on div "Customer Portal Controls. This page is ready Customer Portal Controls" at bounding box center [597, 78] width 819 height 65
click at [207, 81] on icon "Settings" at bounding box center [201, 79] width 17 height 17
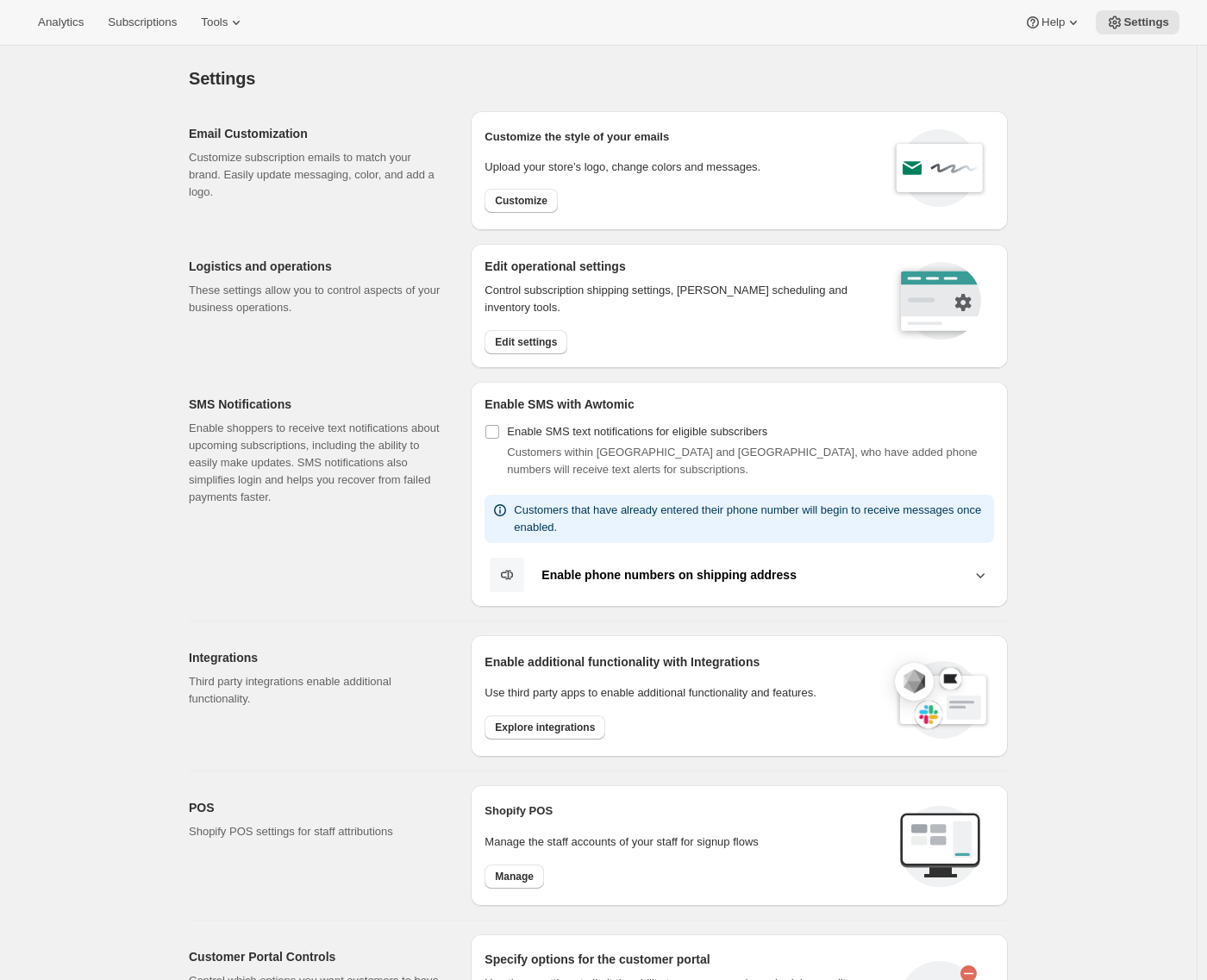
scroll to position [434, 0]
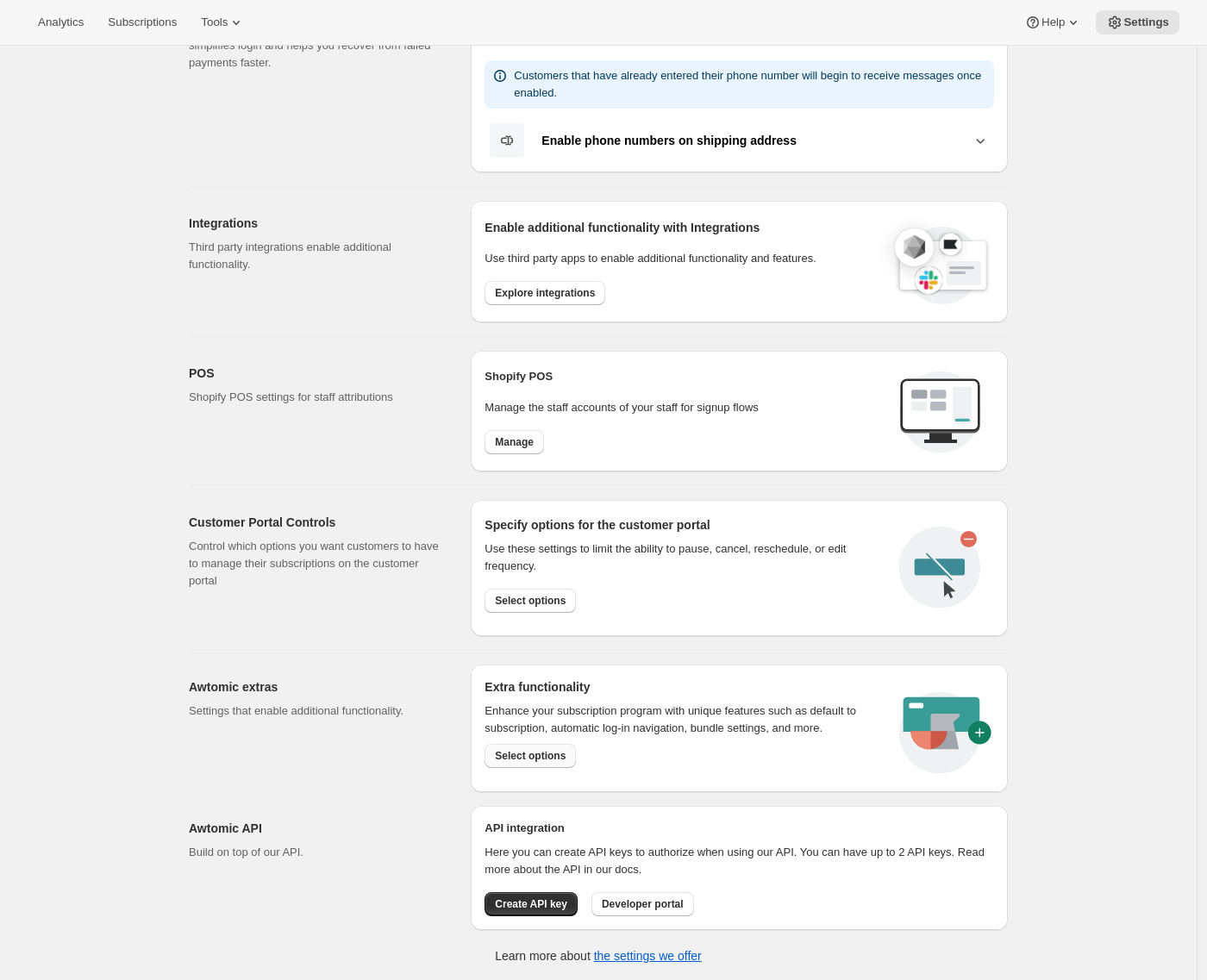
click at [511, 749] on span "Select options" at bounding box center [530, 756] width 71 height 14
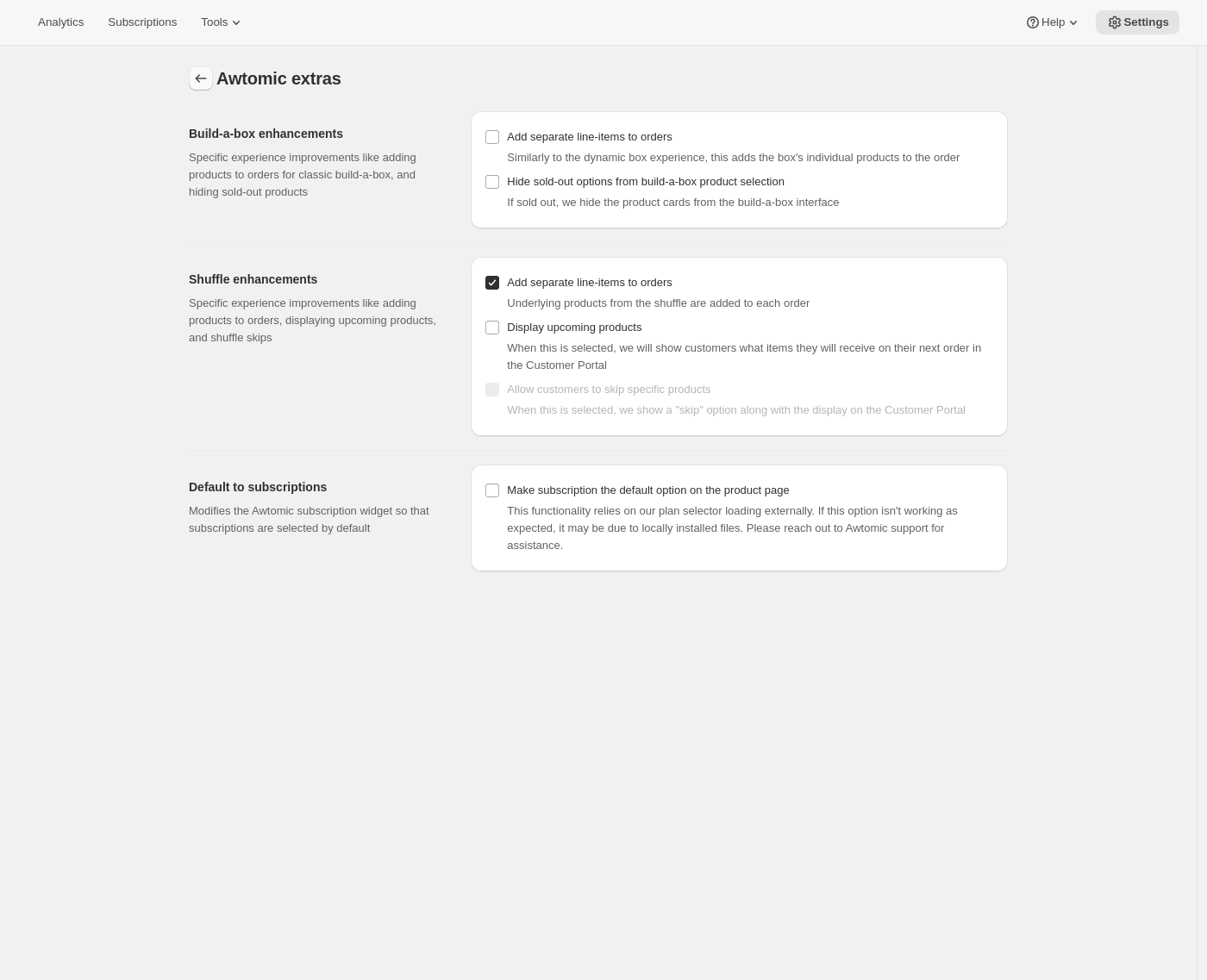
click at [210, 79] on icon "Settings" at bounding box center [201, 79] width 17 height 17
